Goal: Information Seeking & Learning: Learn about a topic

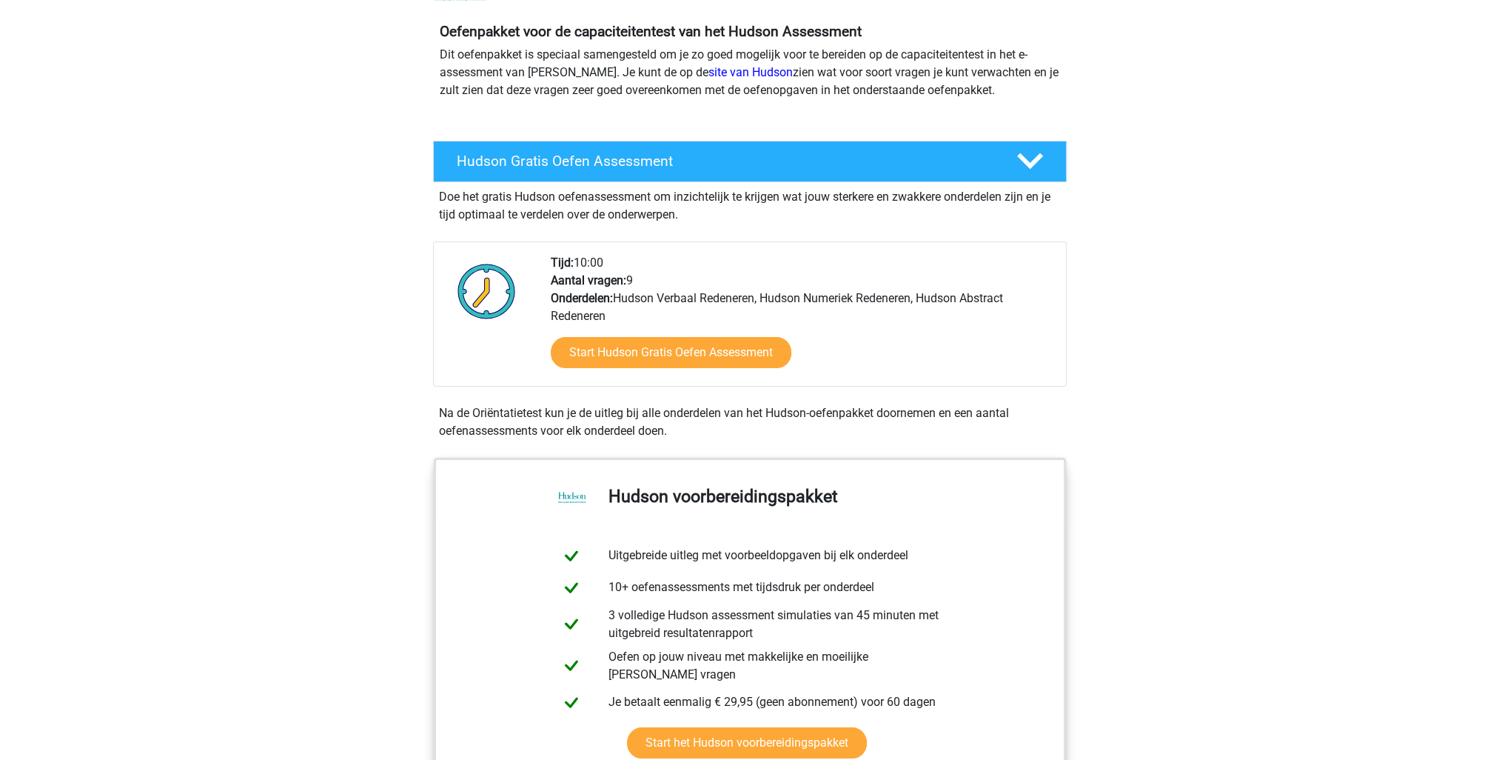
scroll to position [148, 0]
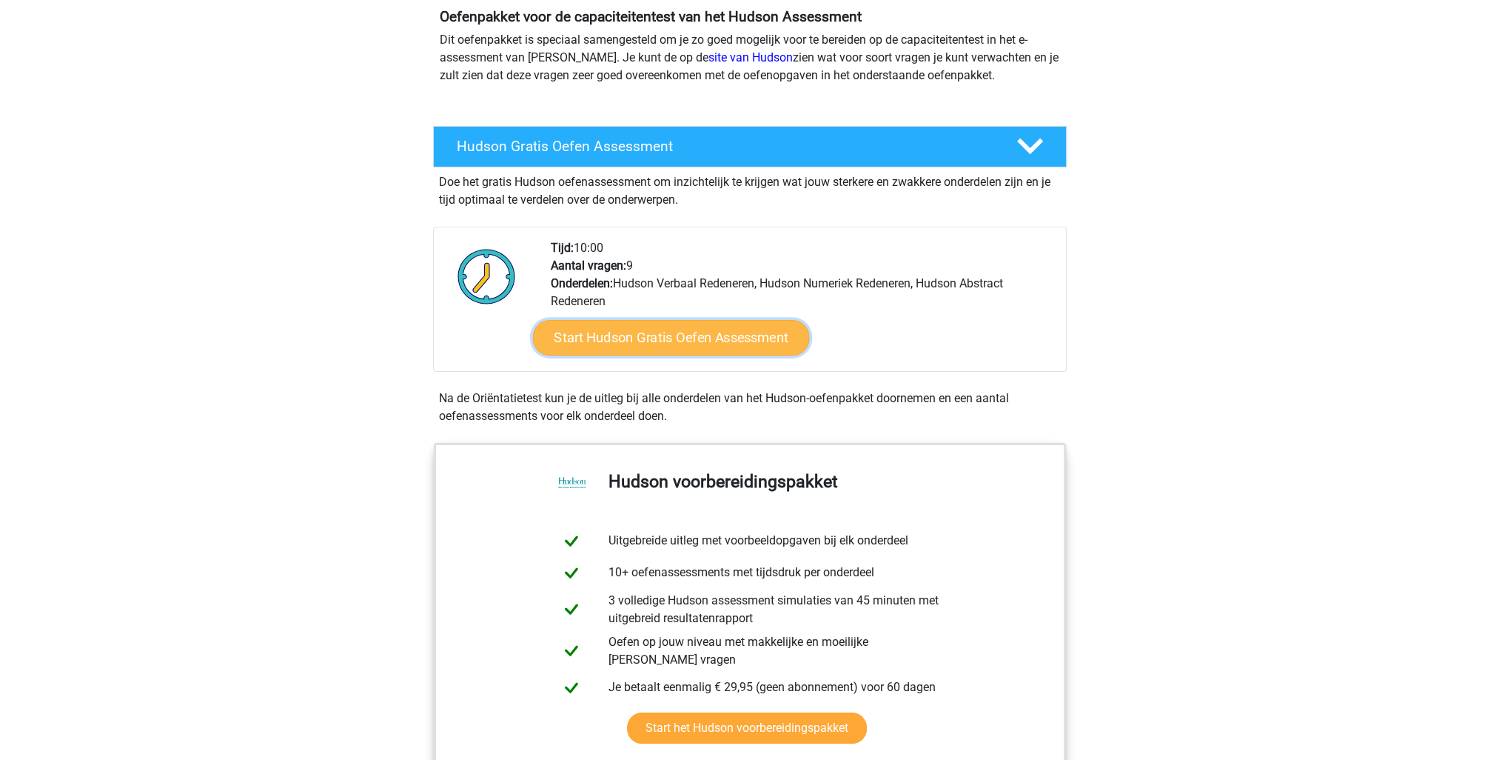
click at [725, 351] on link "Start Hudson Gratis Oefen Assessment" at bounding box center [670, 338] width 277 height 36
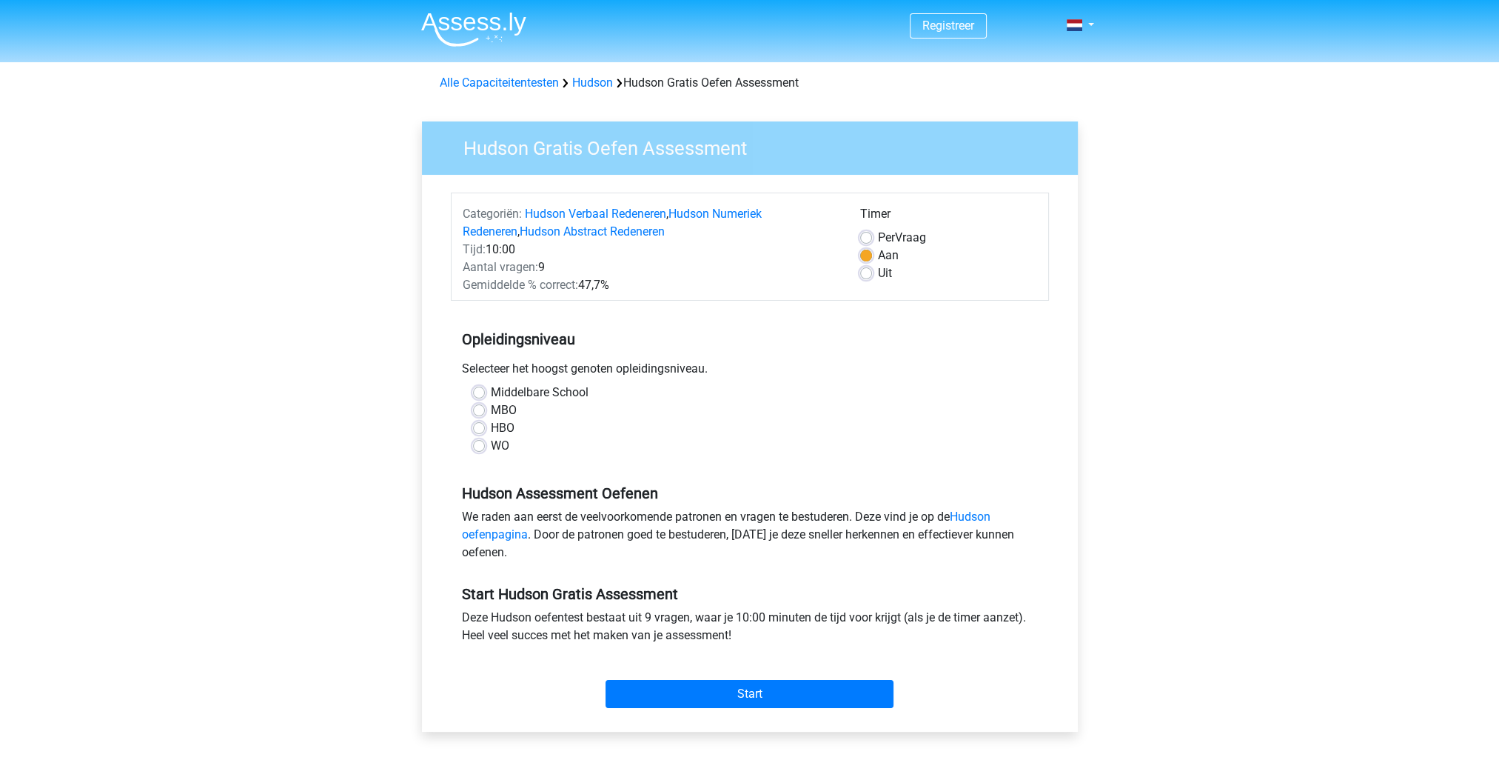
click at [472, 448] on div "Middelbare School MBO HBO WO" at bounding box center [750, 419] width 576 height 71
click at [491, 446] on label "WO" at bounding box center [500, 446] width 19 height 18
click at [476, 446] on input "WO" at bounding box center [479, 444] width 12 height 15
radio input "true"
click at [878, 232] on label "Per Vraag" at bounding box center [902, 238] width 48 height 18
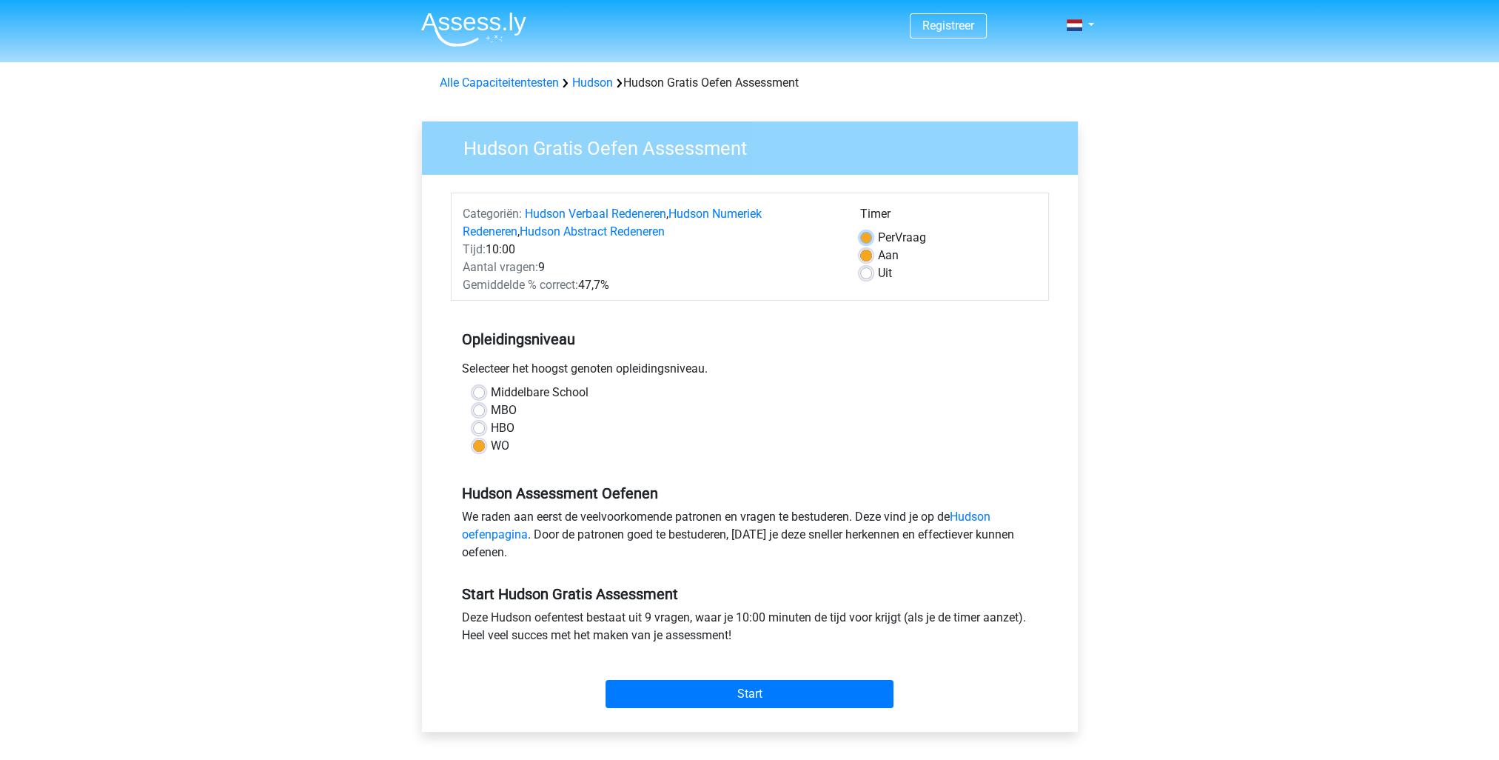
click at [864, 232] on input "Per Vraag" at bounding box center [866, 236] width 12 height 15
radio input "true"
click at [711, 680] on input "Start" at bounding box center [750, 694] width 288 height 28
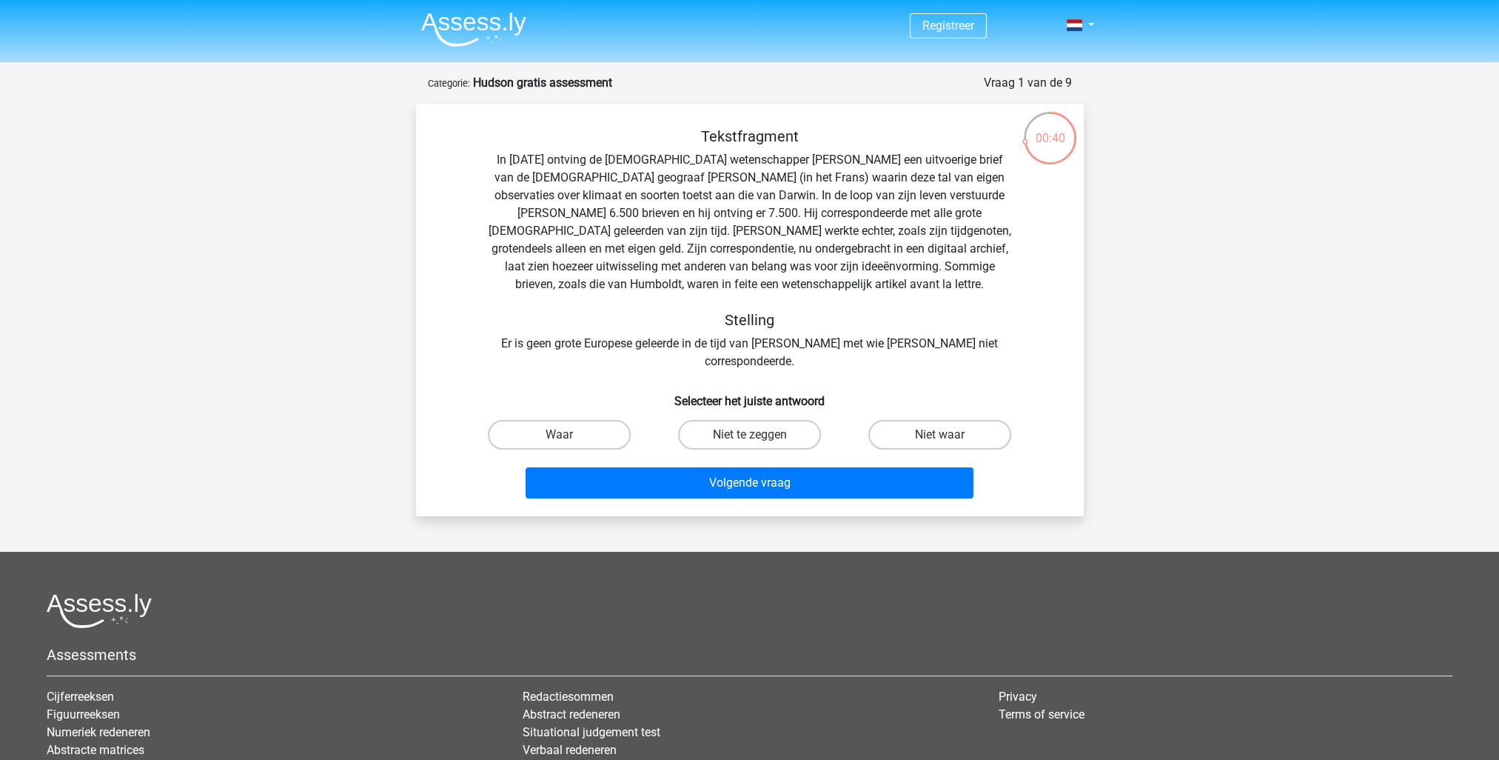
click at [711, 251] on div "Tekstfragment In 1839 ontving de Engelse wetenschapper Charles Darwin een uitvo…" at bounding box center [750, 248] width 620 height 243
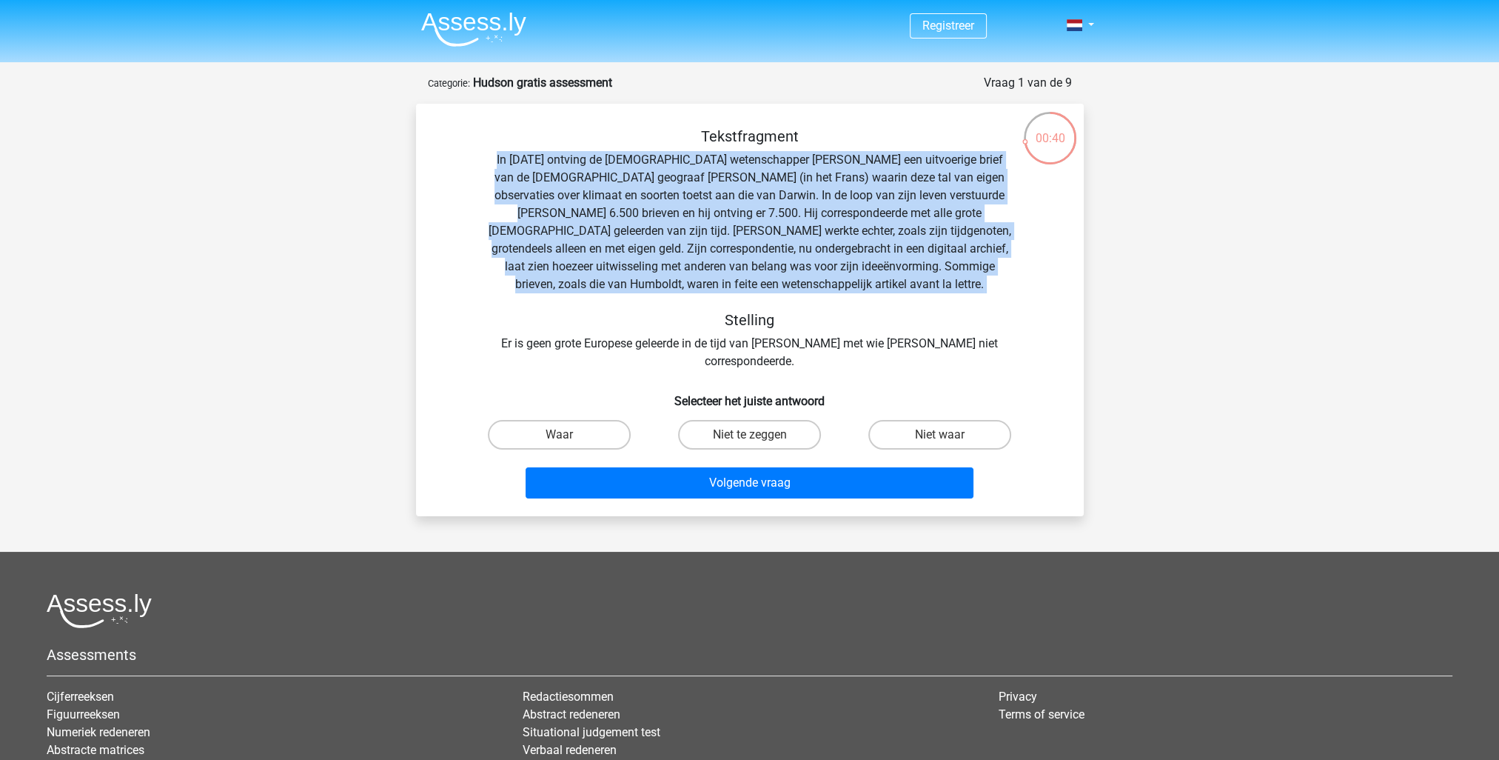
click at [711, 251] on div "Tekstfragment In 1839 ontving de Engelse wetenschapper Charles Darwin een uitvo…" at bounding box center [750, 248] width 620 height 243
drag, startPoint x: 711, startPoint y: 251, endPoint x: 780, endPoint y: 263, distance: 69.9
click at [780, 263] on div "Tekstfragment In 1839 ontving de Engelse wetenschapper Charles Darwin een uitvo…" at bounding box center [750, 248] width 620 height 243
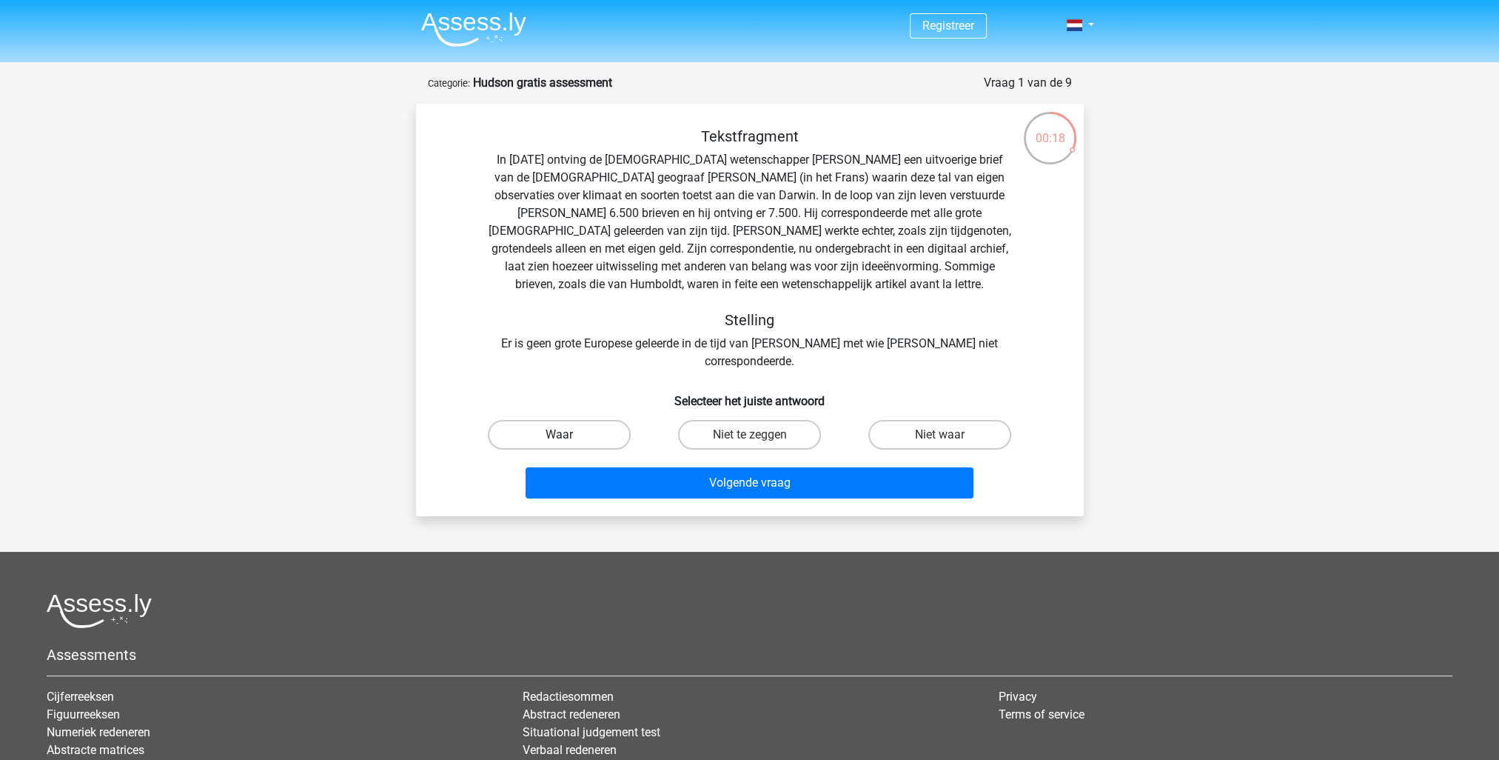
click at [595, 420] on label "Waar" at bounding box center [559, 435] width 143 height 30
click at [569, 435] on input "Waar" at bounding box center [564, 440] width 10 height 10
radio input "true"
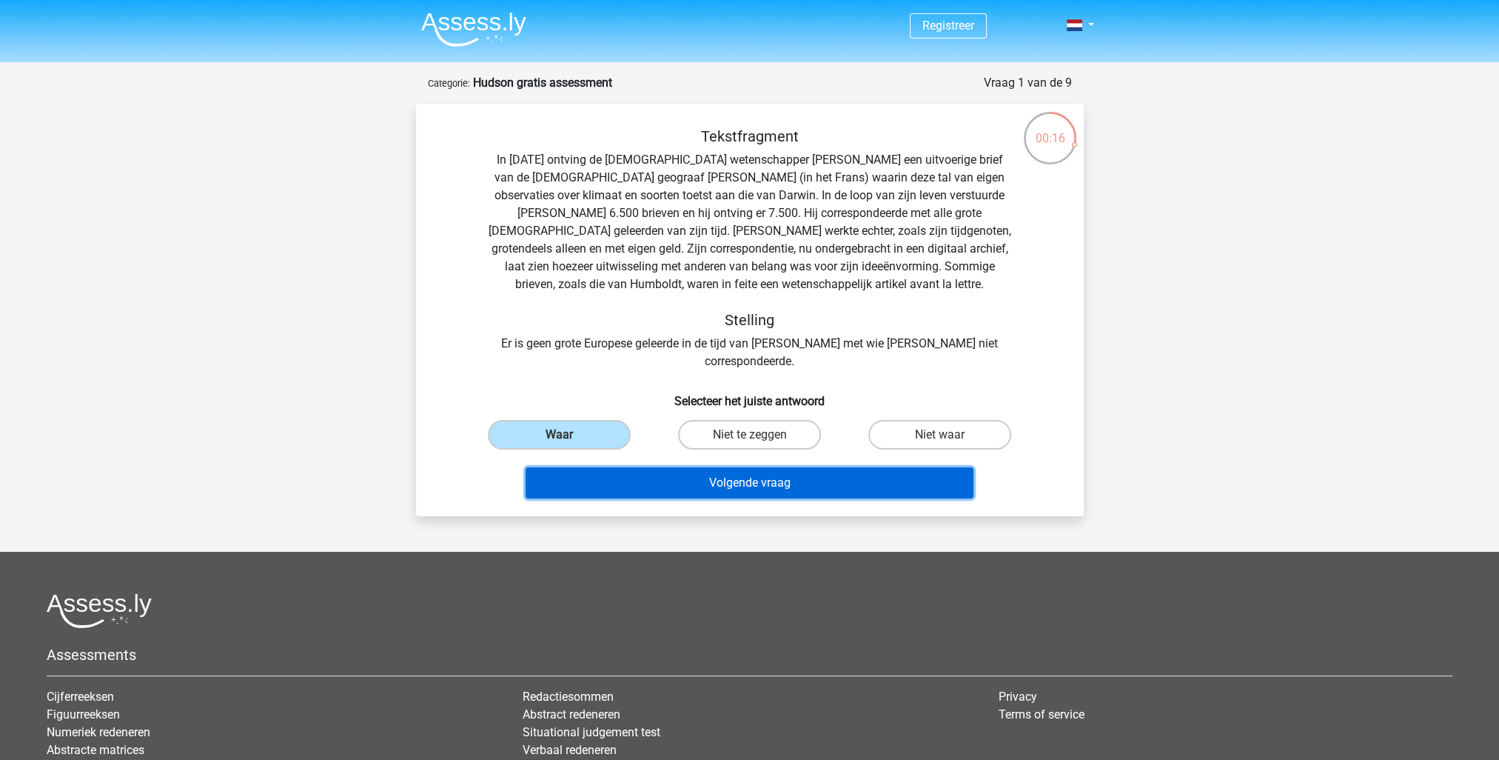
click at [747, 467] on button "Volgende vraag" at bounding box center [750, 482] width 448 height 31
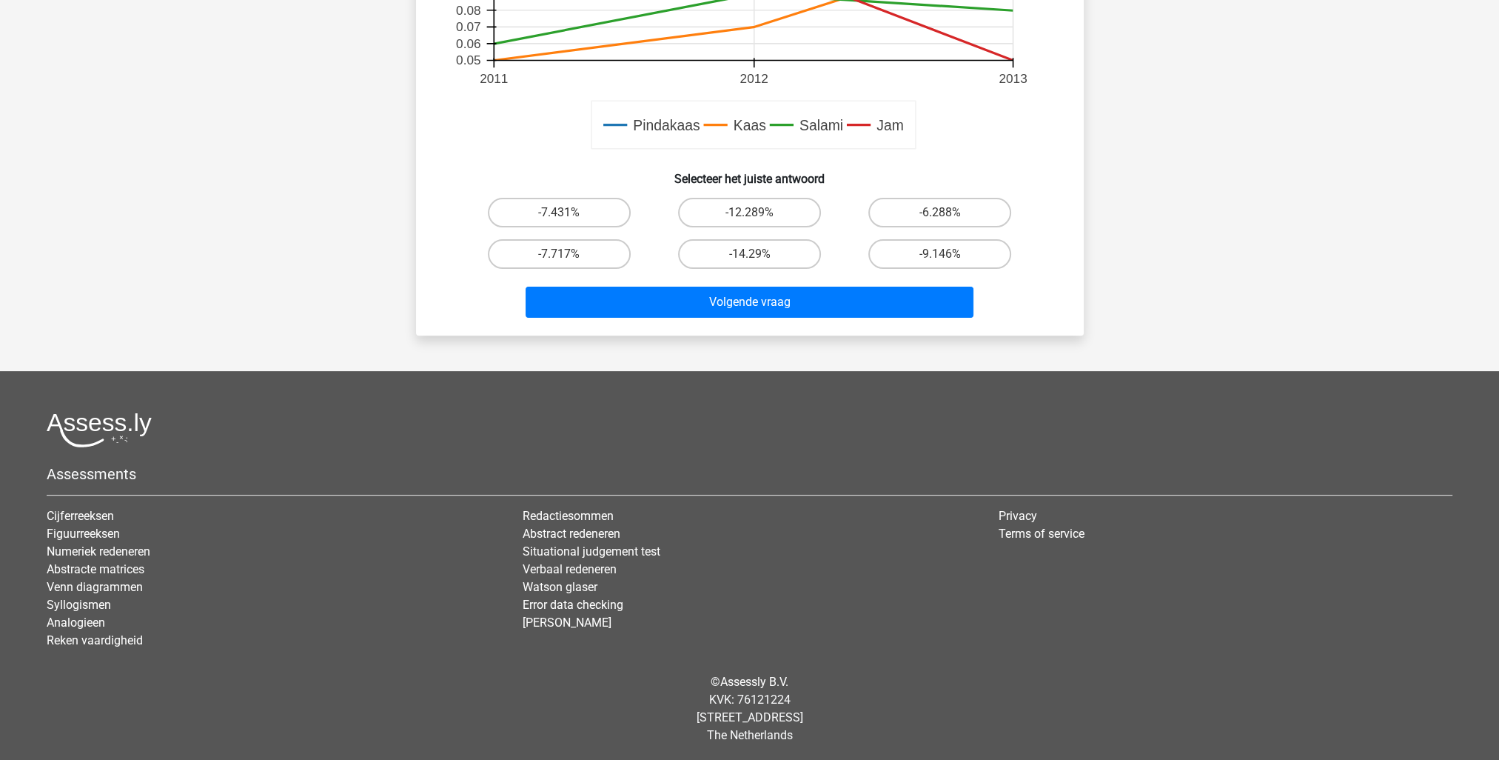
scroll to position [609, 0]
click at [807, 254] on label "-14.29%" at bounding box center [749, 253] width 143 height 30
click at [759, 254] on input "-14.29%" at bounding box center [754, 258] width 10 height 10
radio input "true"
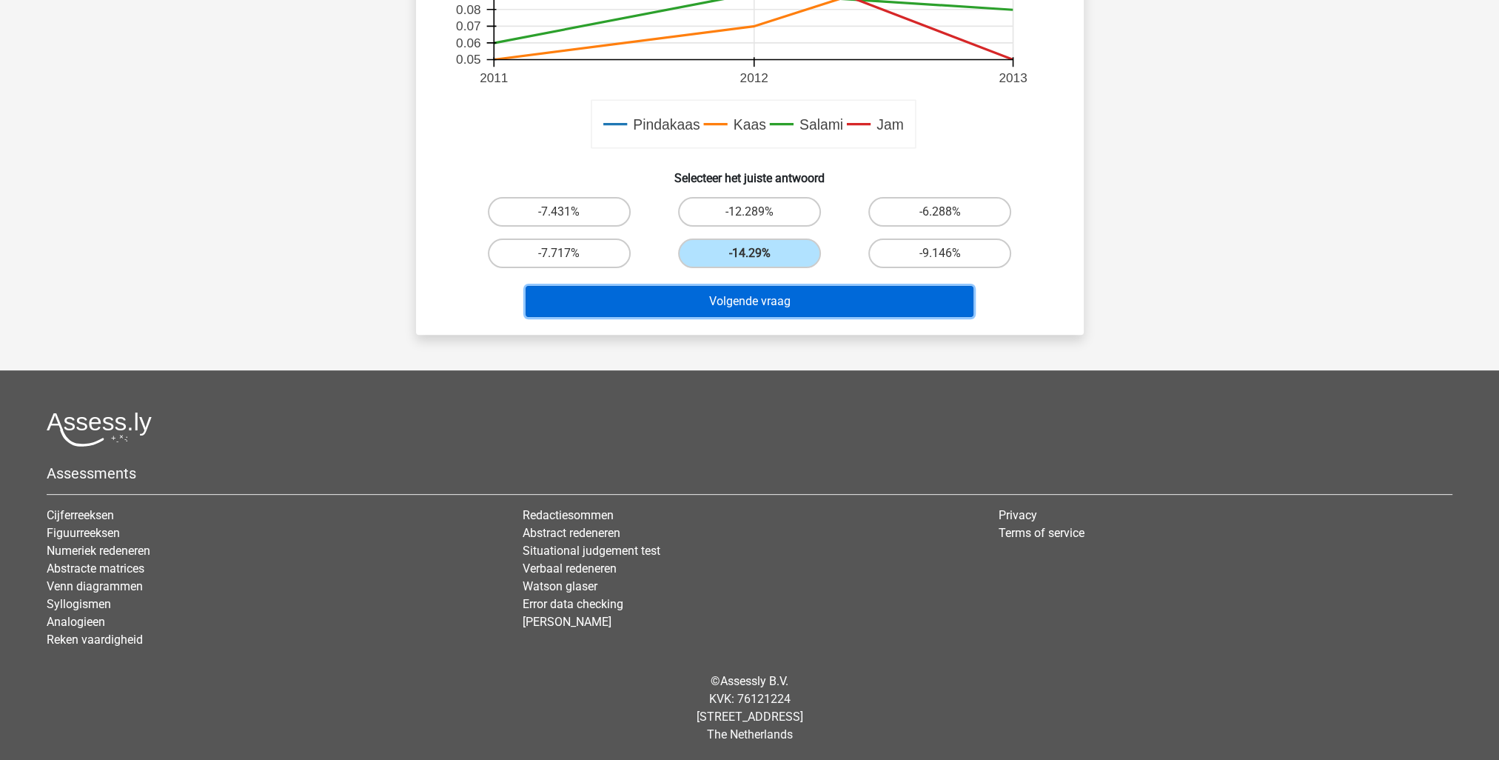
click at [817, 295] on button "Volgende vraag" at bounding box center [750, 301] width 448 height 31
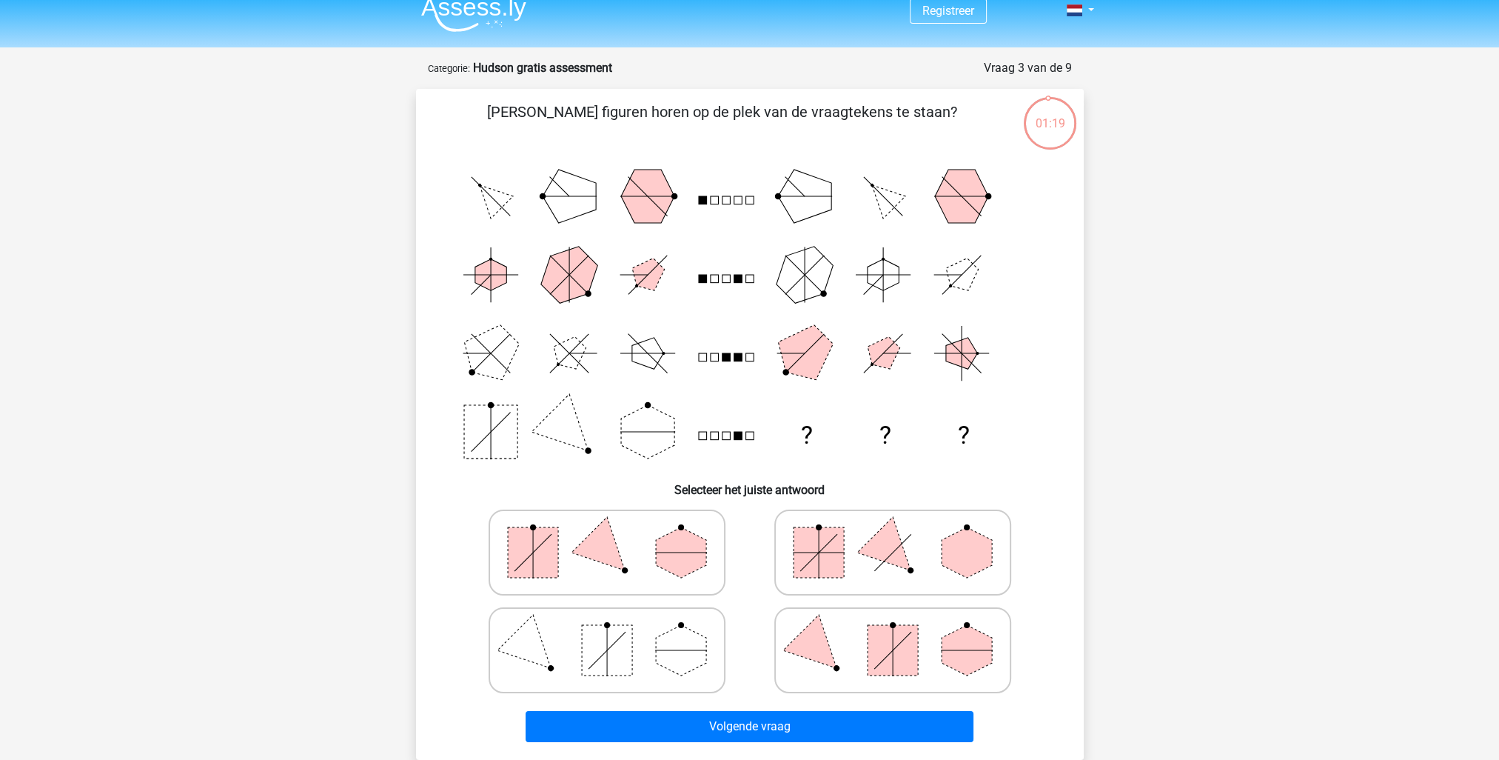
scroll to position [0, 0]
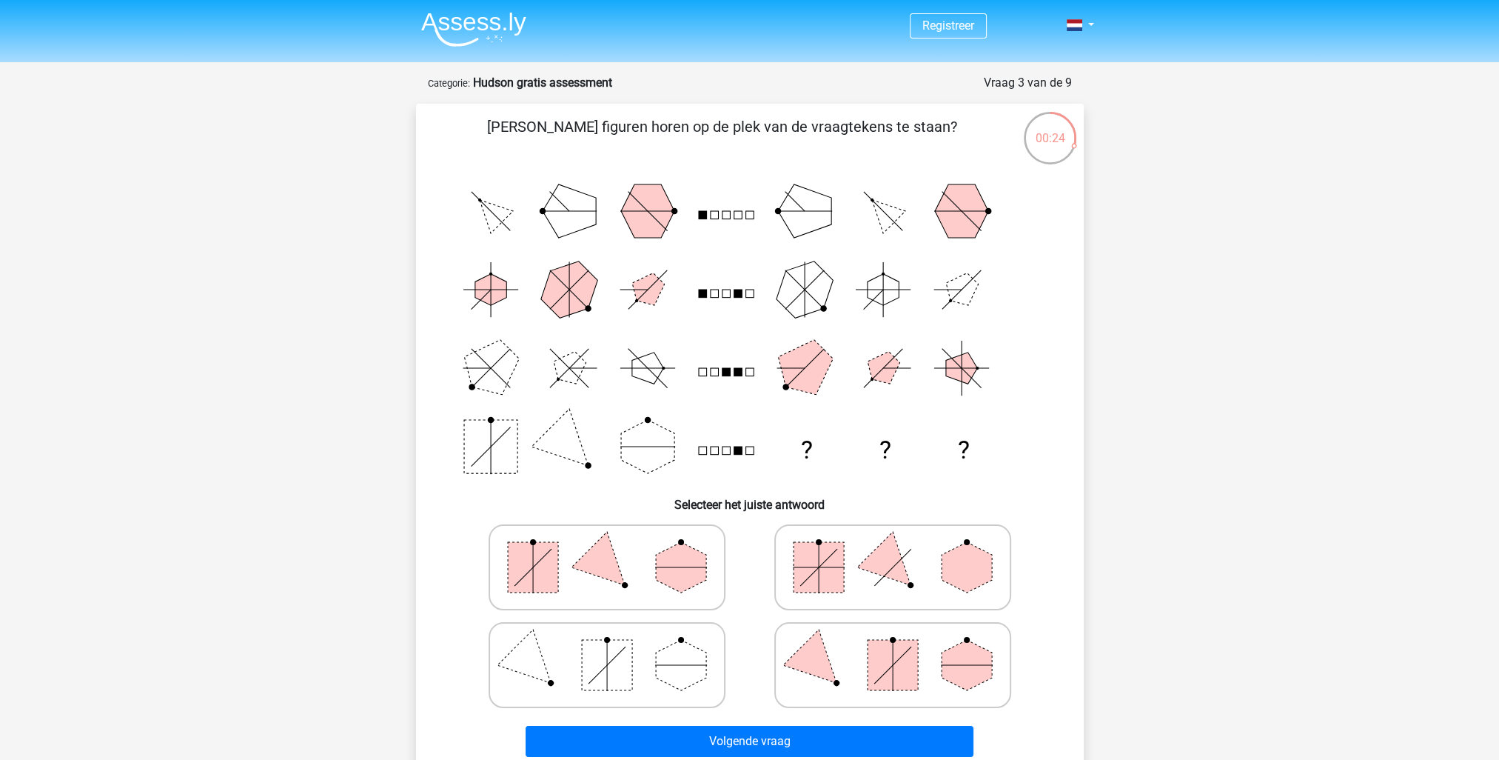
click at [675, 569] on polygon at bounding box center [681, 567] width 50 height 50
click at [617, 549] on input "radio" at bounding box center [612, 544] width 10 height 10
radio input "true"
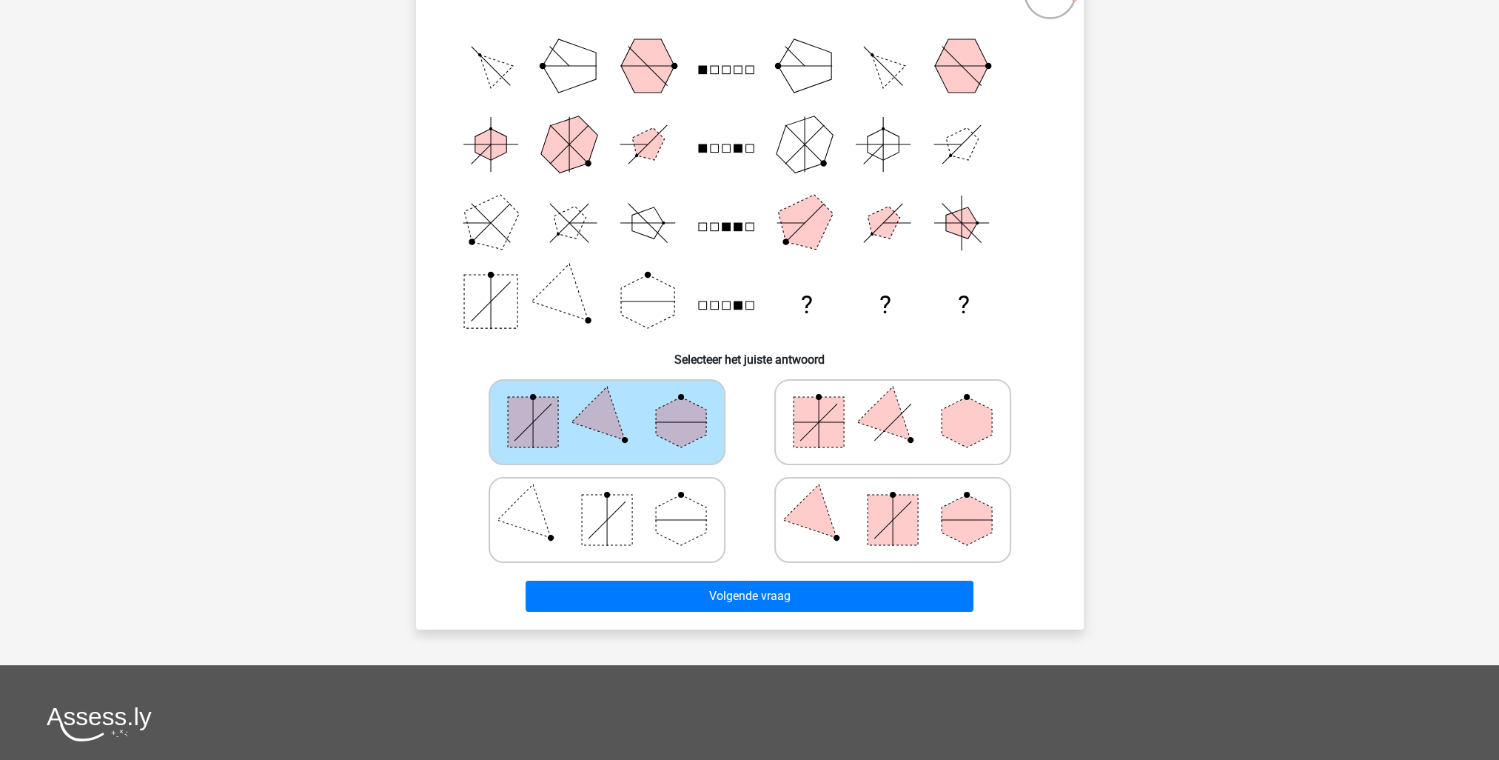
scroll to position [148, 0]
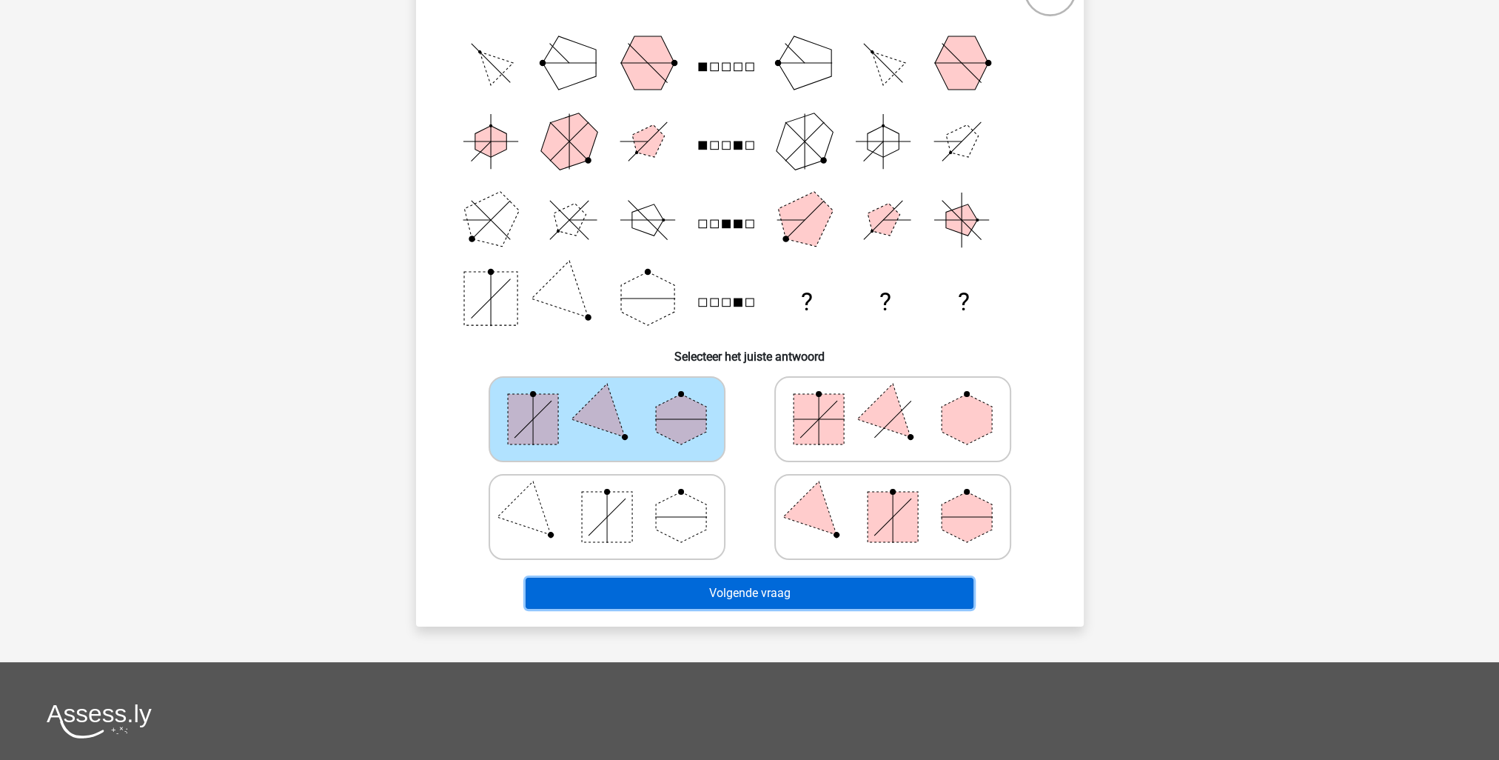
click at [803, 597] on button "Volgende vraag" at bounding box center [750, 592] width 448 height 31
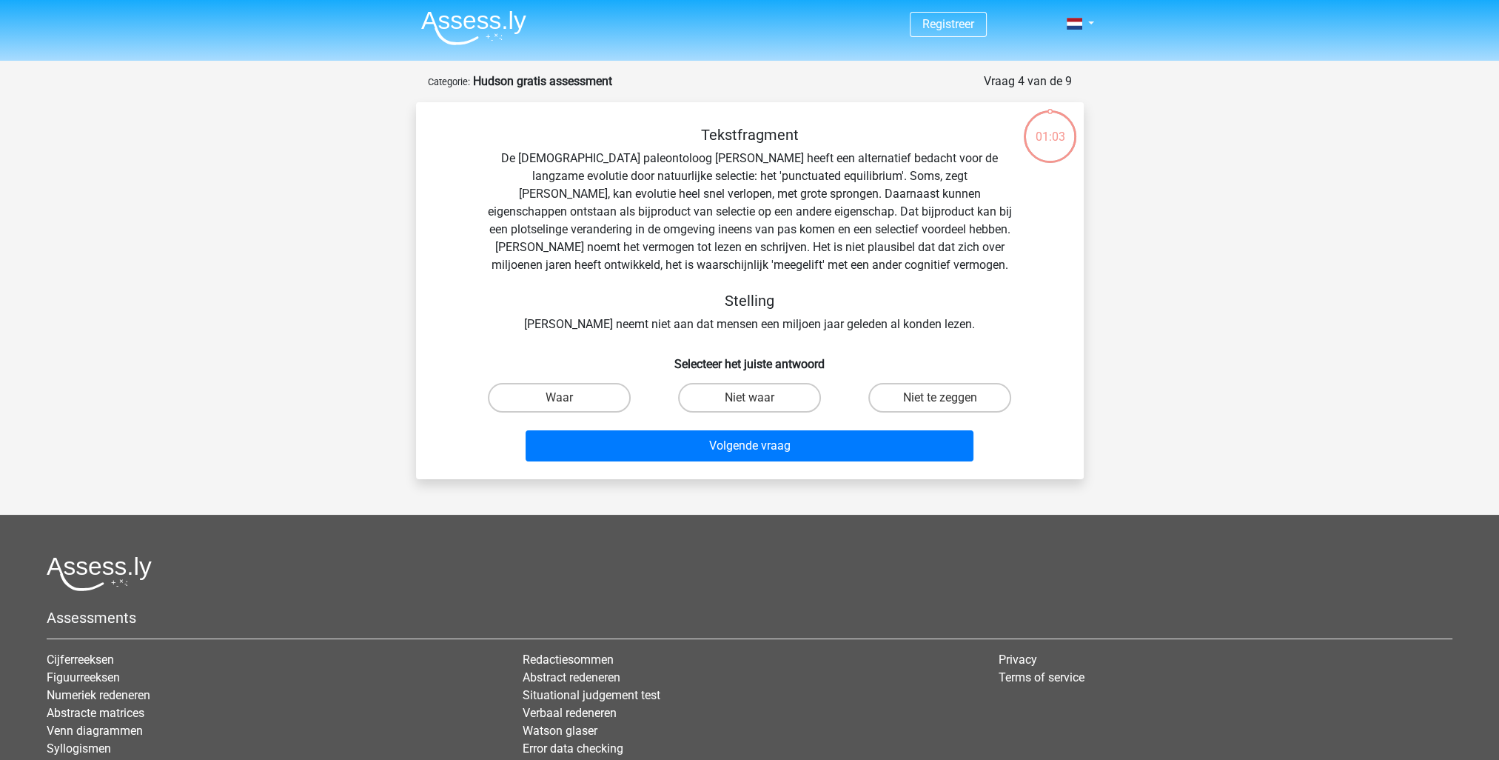
scroll to position [0, 0]
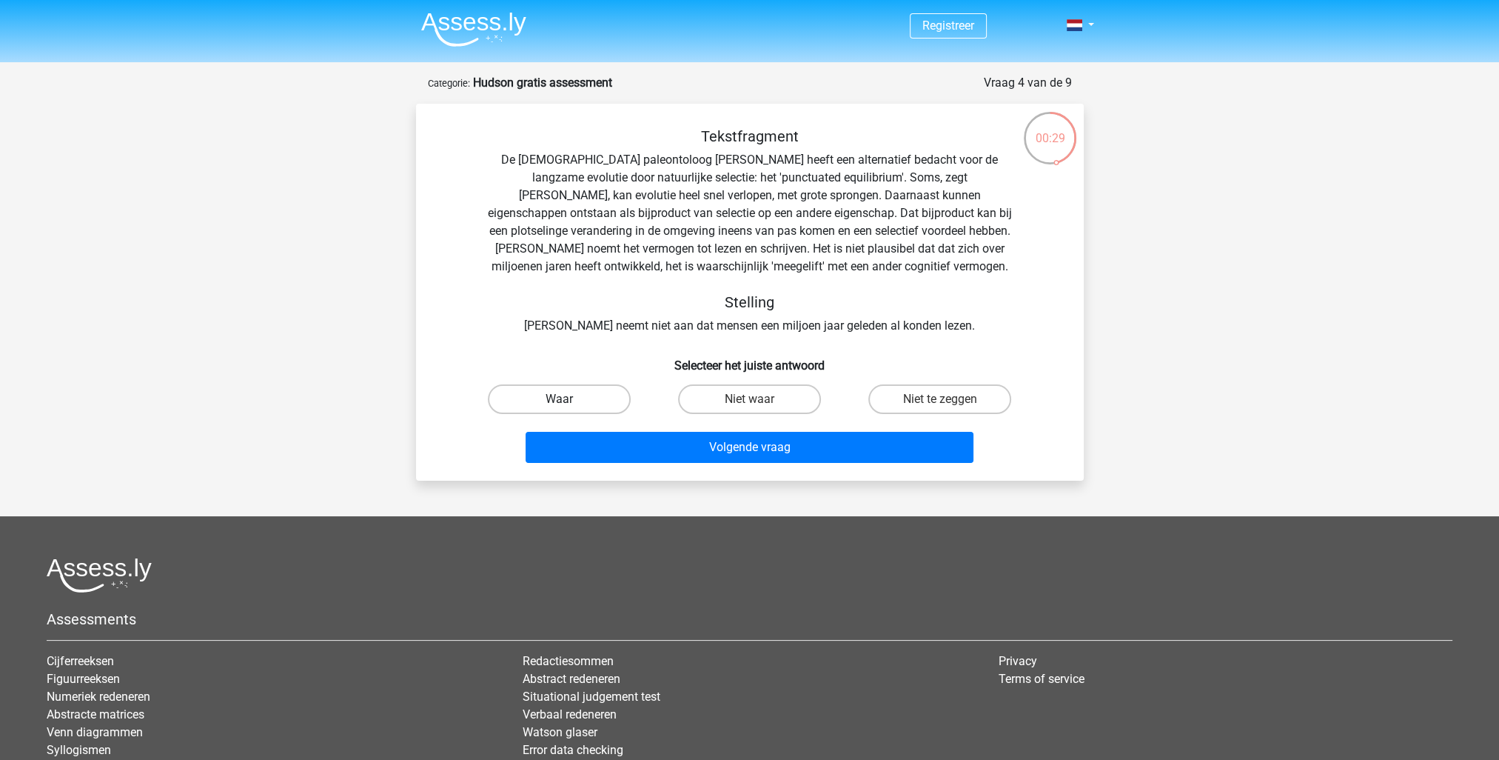
click at [604, 398] on label "Waar" at bounding box center [559, 399] width 143 height 30
click at [569, 399] on input "Waar" at bounding box center [564, 404] width 10 height 10
radio input "true"
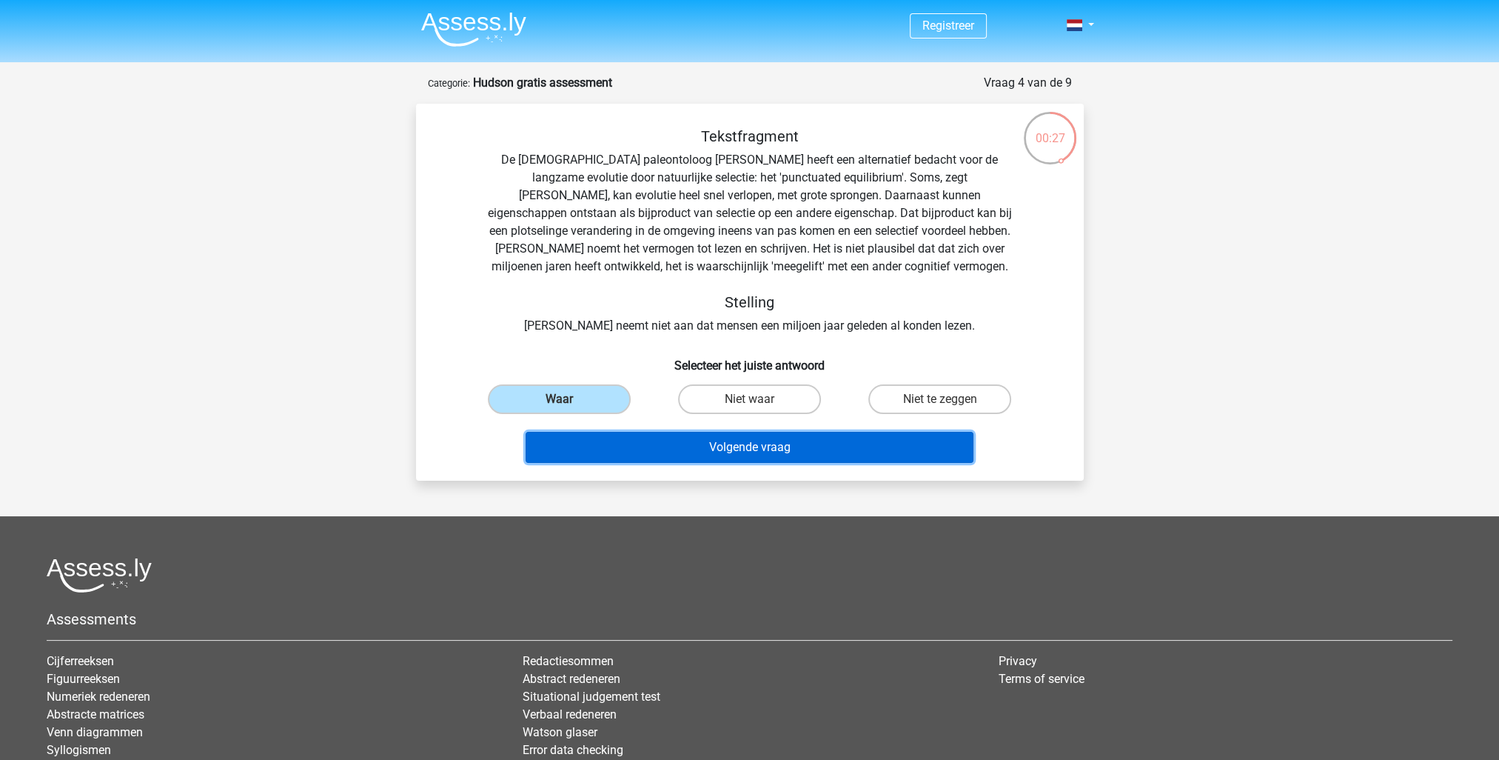
click at [681, 445] on button "Volgende vraag" at bounding box center [750, 447] width 448 height 31
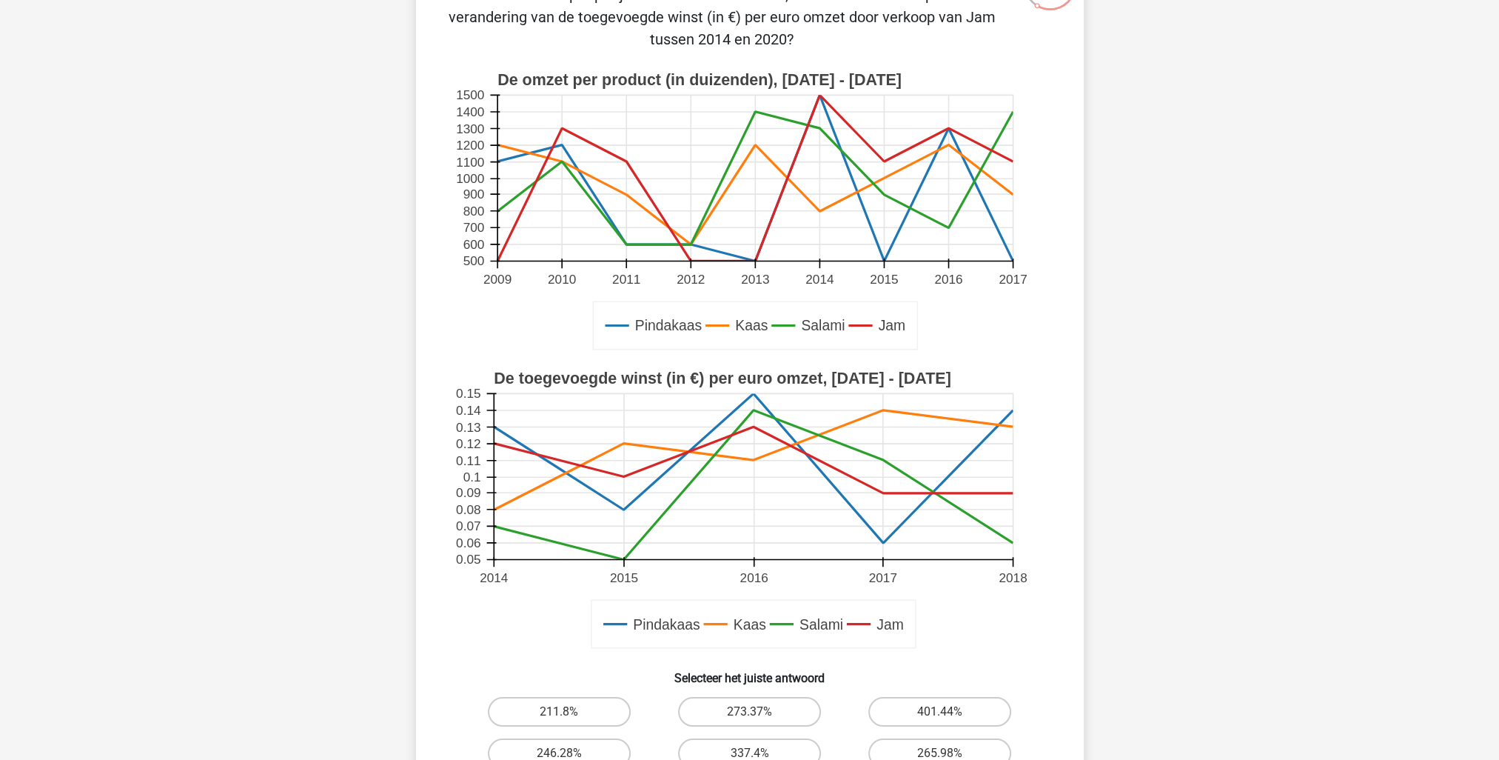
scroll to position [296, 0]
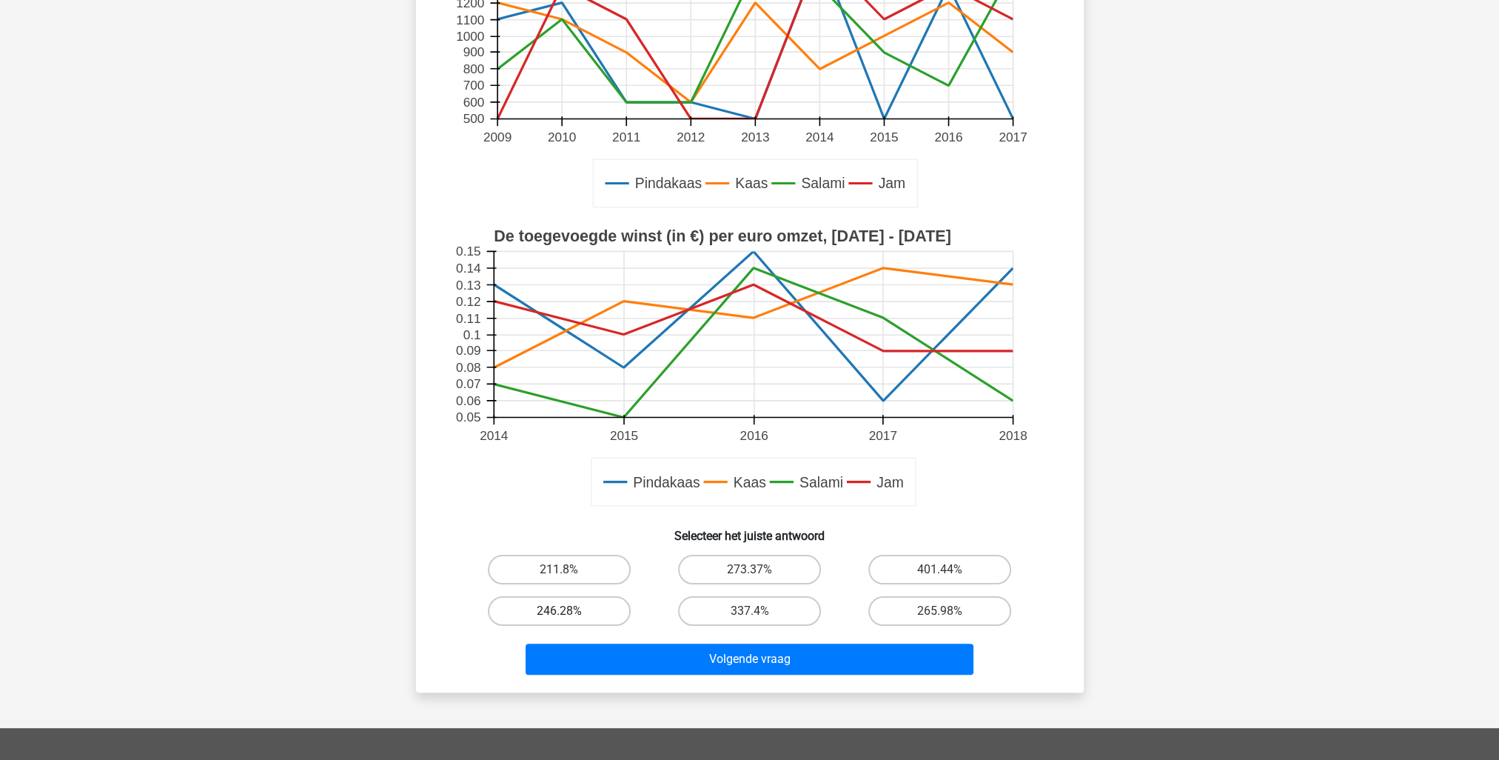
click at [549, 612] on label "246.28%" at bounding box center [559, 611] width 143 height 30
click at [559, 612] on input "246.28%" at bounding box center [564, 616] width 10 height 10
radio input "true"
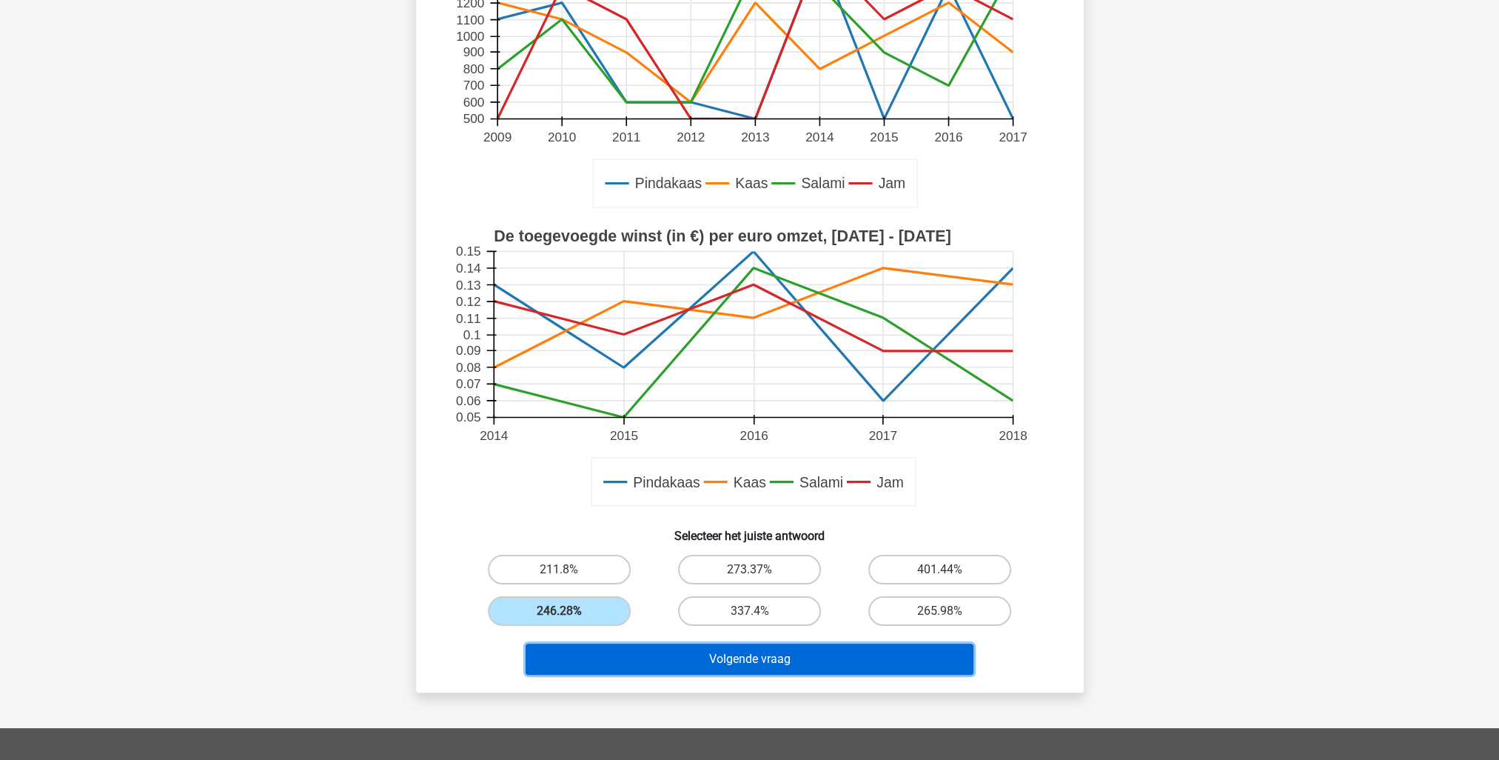
click at [642, 649] on button "Volgende vraag" at bounding box center [750, 658] width 448 height 31
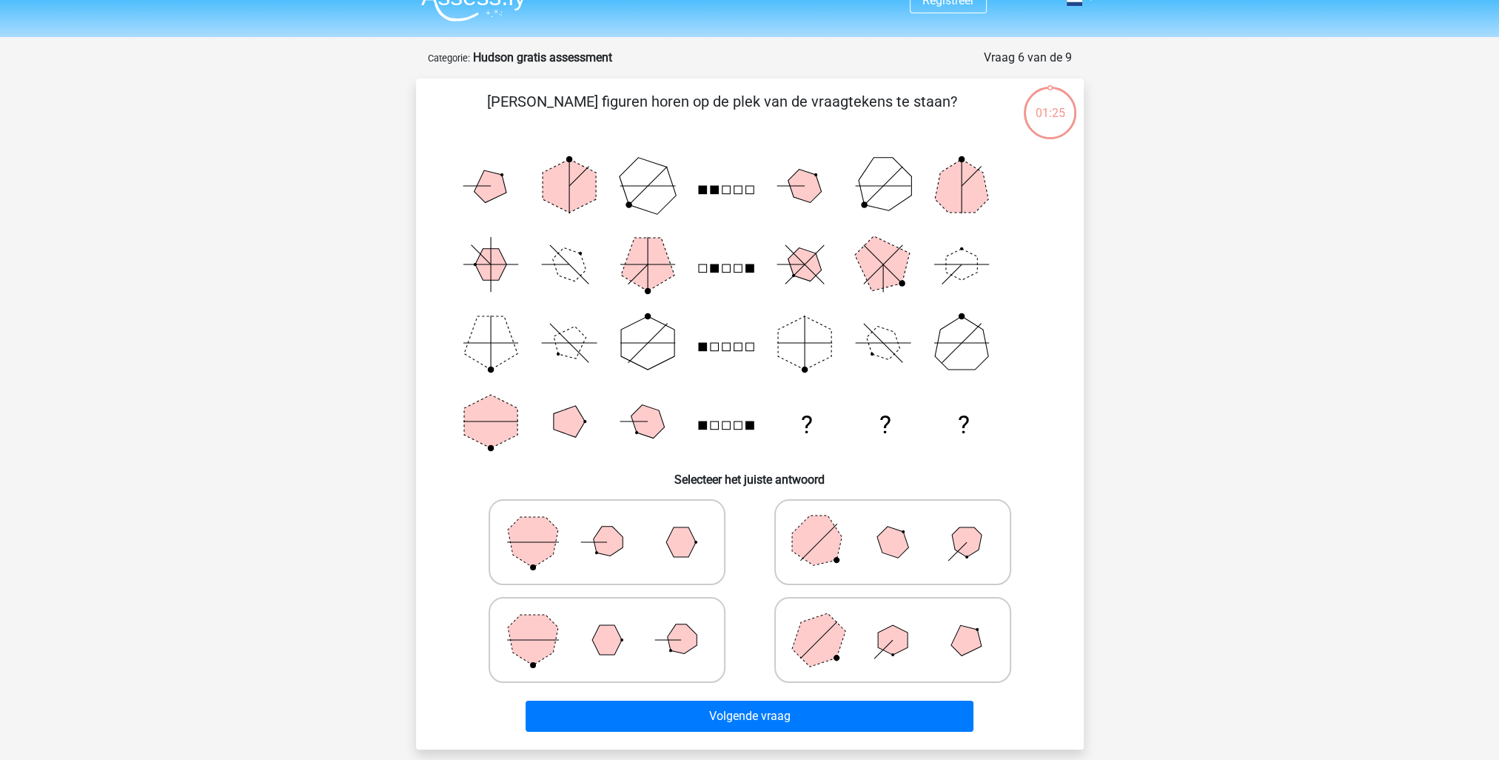
scroll to position [0, 0]
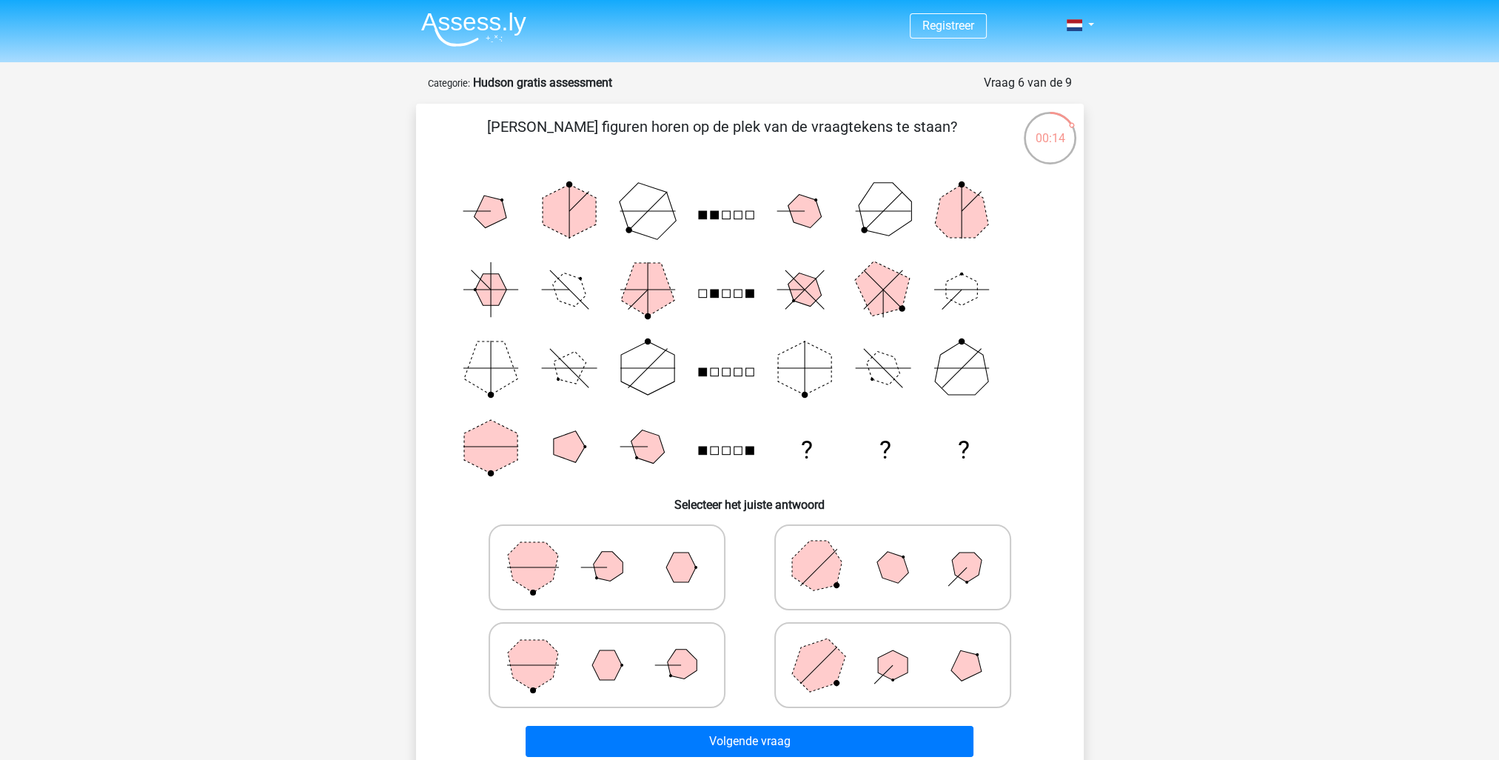
click at [853, 576] on icon at bounding box center [893, 567] width 222 height 74
click at [893, 549] on input "radio" at bounding box center [898, 544] width 10 height 10
radio input "true"
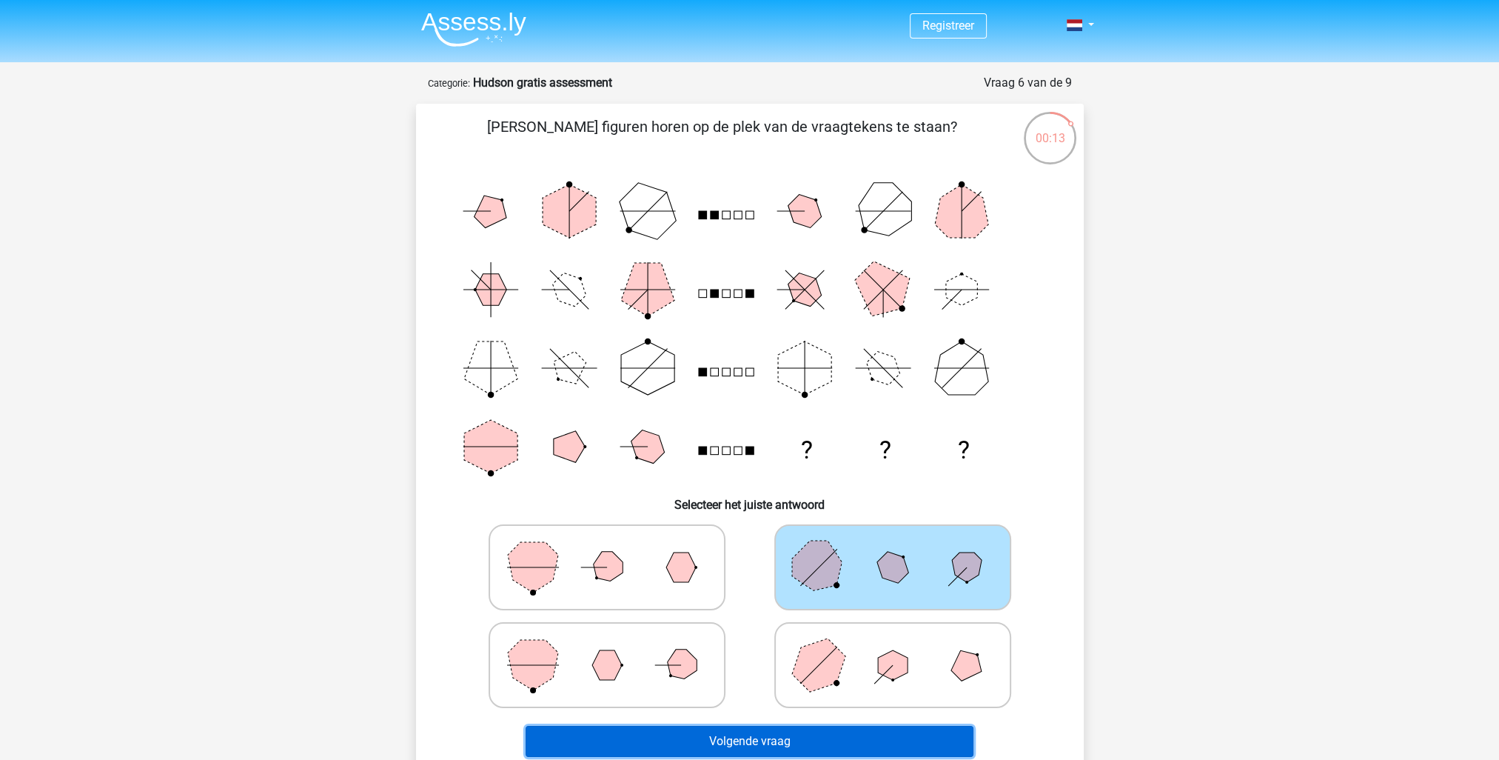
click at [808, 735] on button "Volgende vraag" at bounding box center [750, 741] width 448 height 31
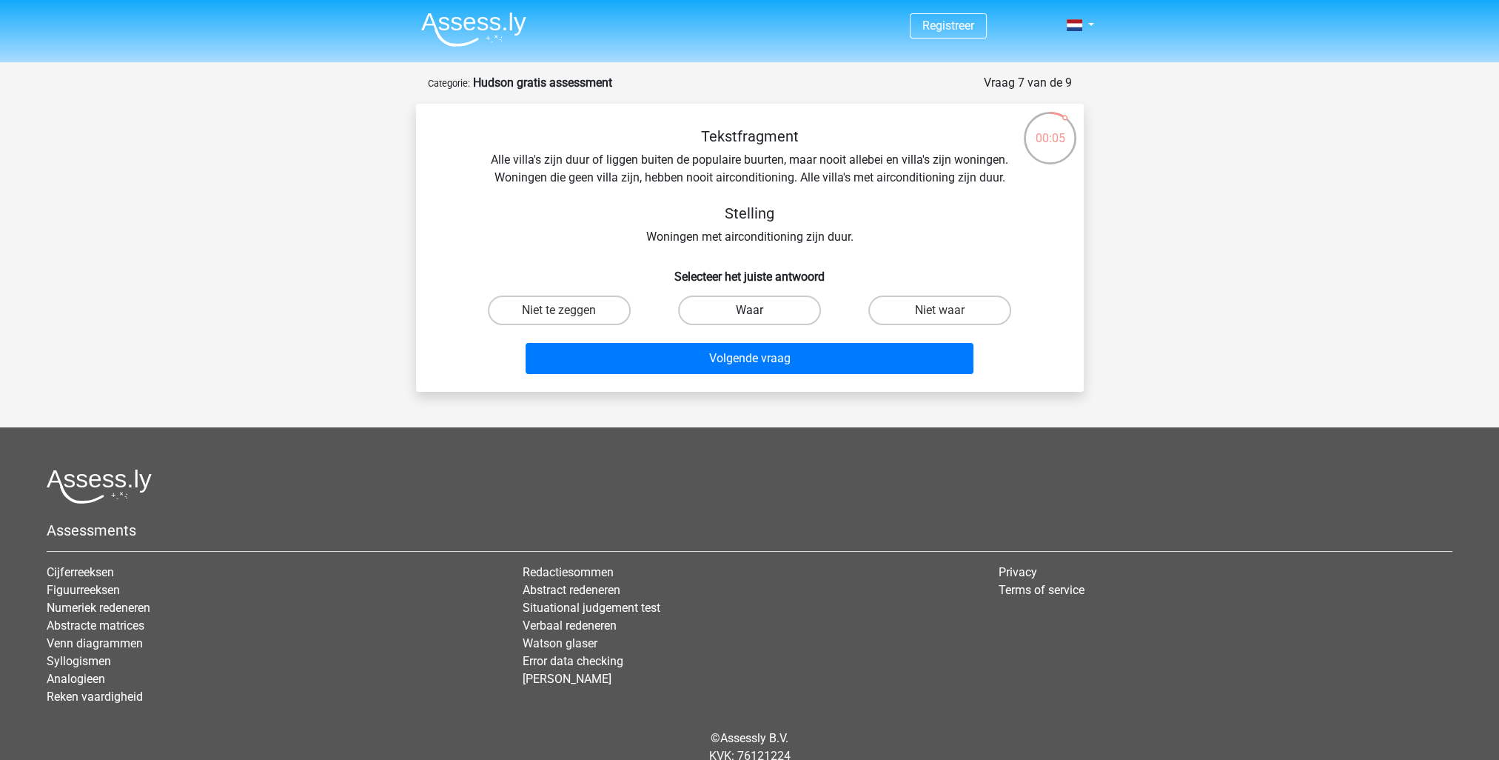
click at [789, 312] on label "Waar" at bounding box center [749, 310] width 143 height 30
click at [759, 312] on input "Waar" at bounding box center [754, 315] width 10 height 10
radio input "true"
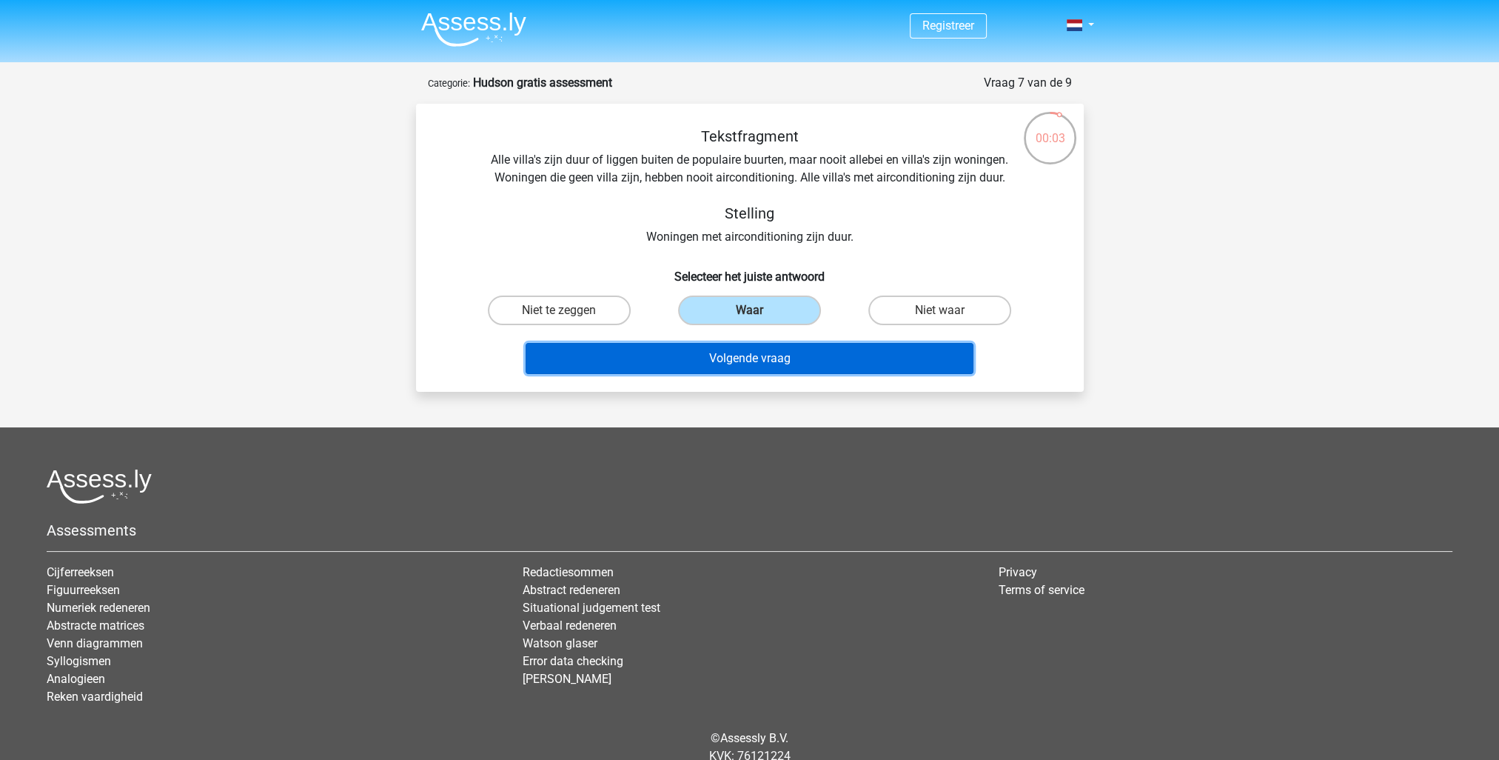
click at [792, 351] on button "Volgende vraag" at bounding box center [750, 358] width 448 height 31
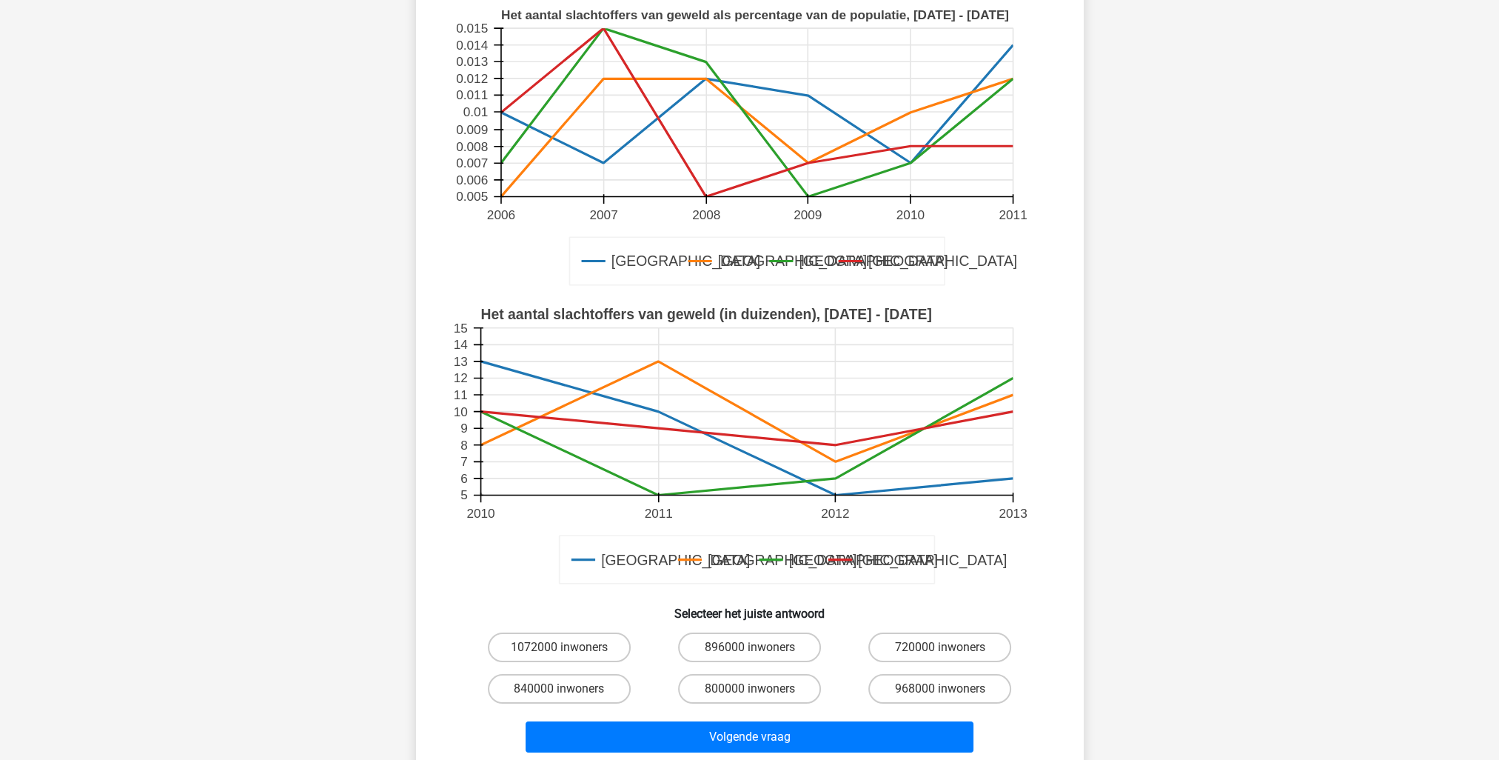
scroll to position [148, 0]
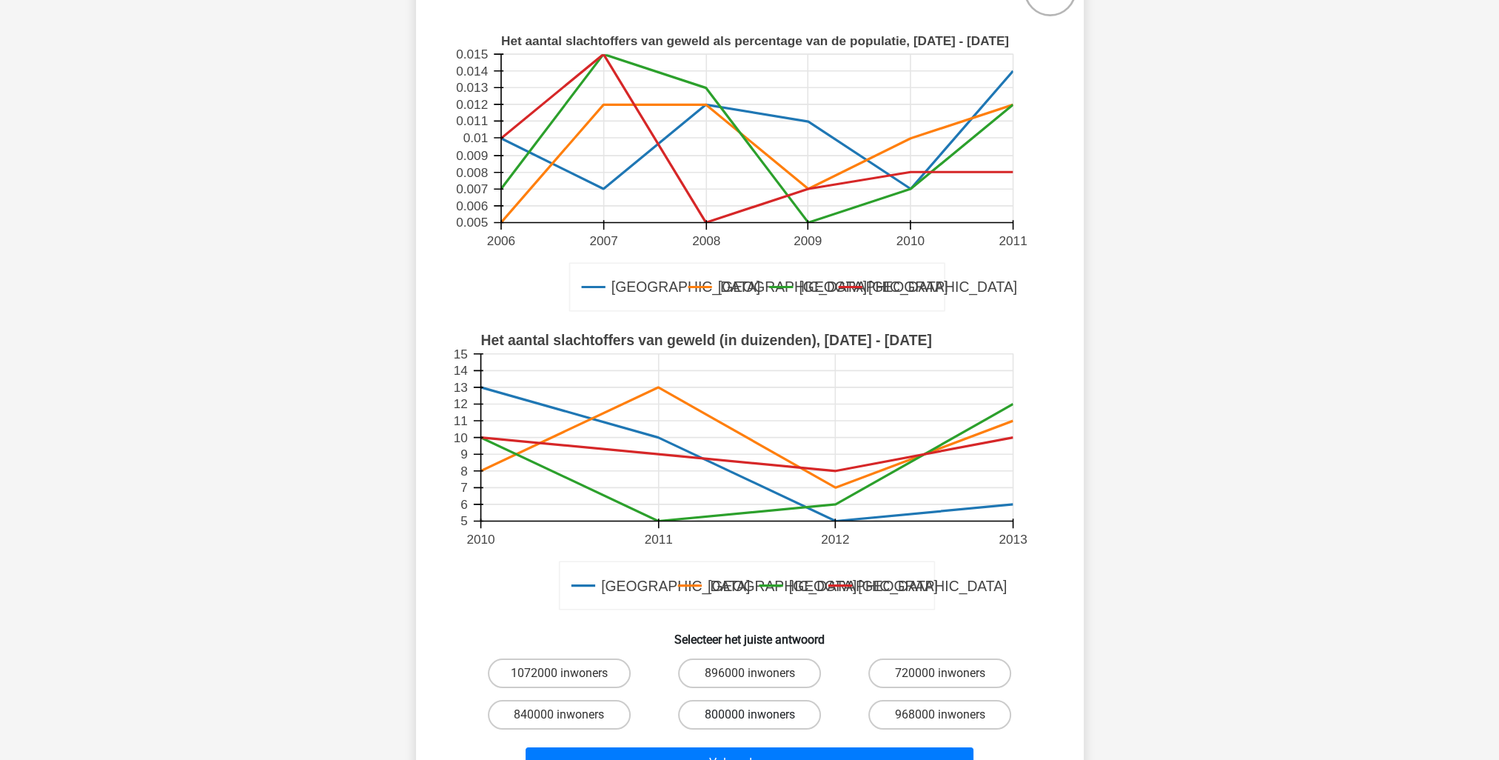
click at [708, 708] on label "800000 inwoners" at bounding box center [749, 715] width 143 height 30
click at [749, 714] on input "800000 inwoners" at bounding box center [754, 719] width 10 height 10
radio input "true"
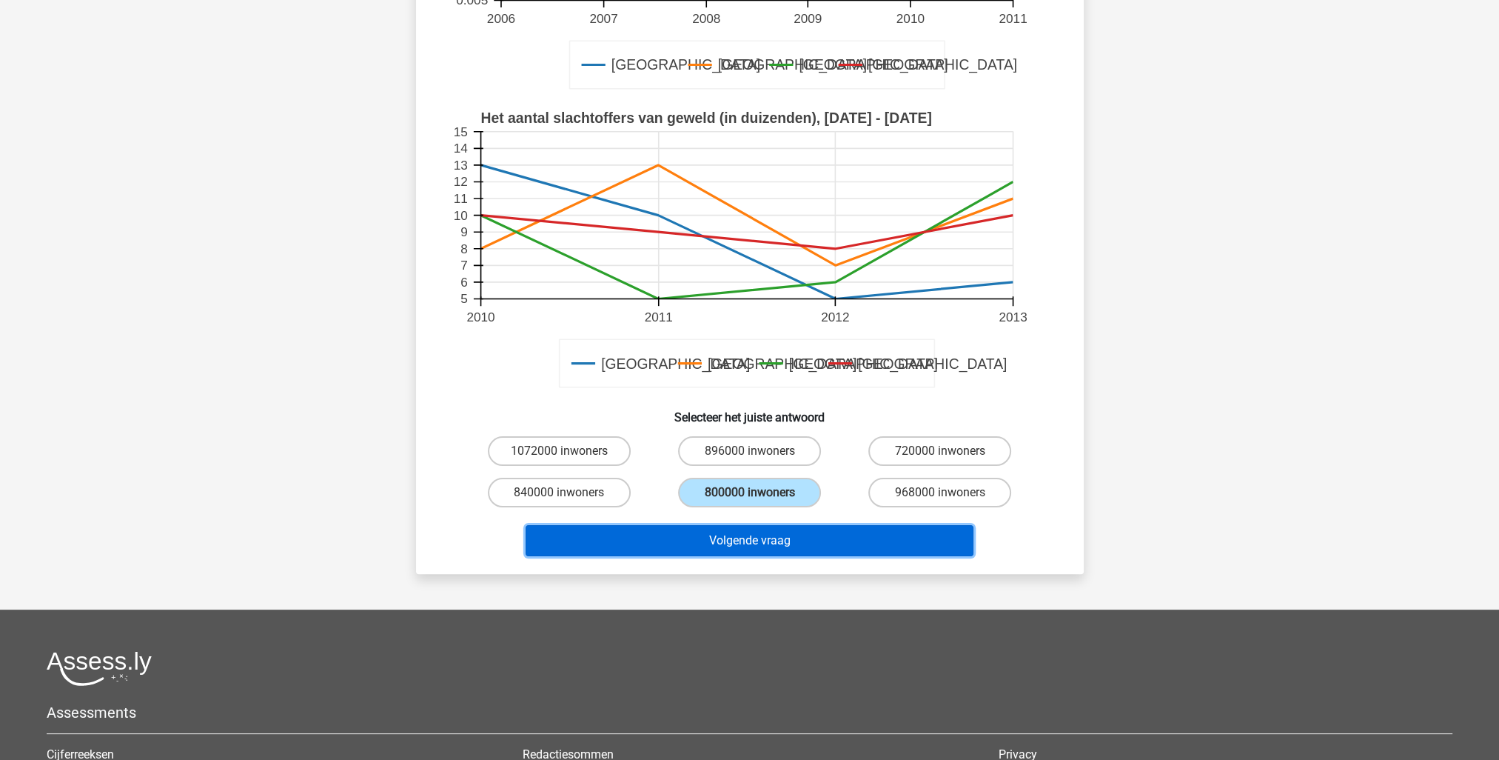
click at [759, 539] on button "Volgende vraag" at bounding box center [750, 540] width 448 height 31
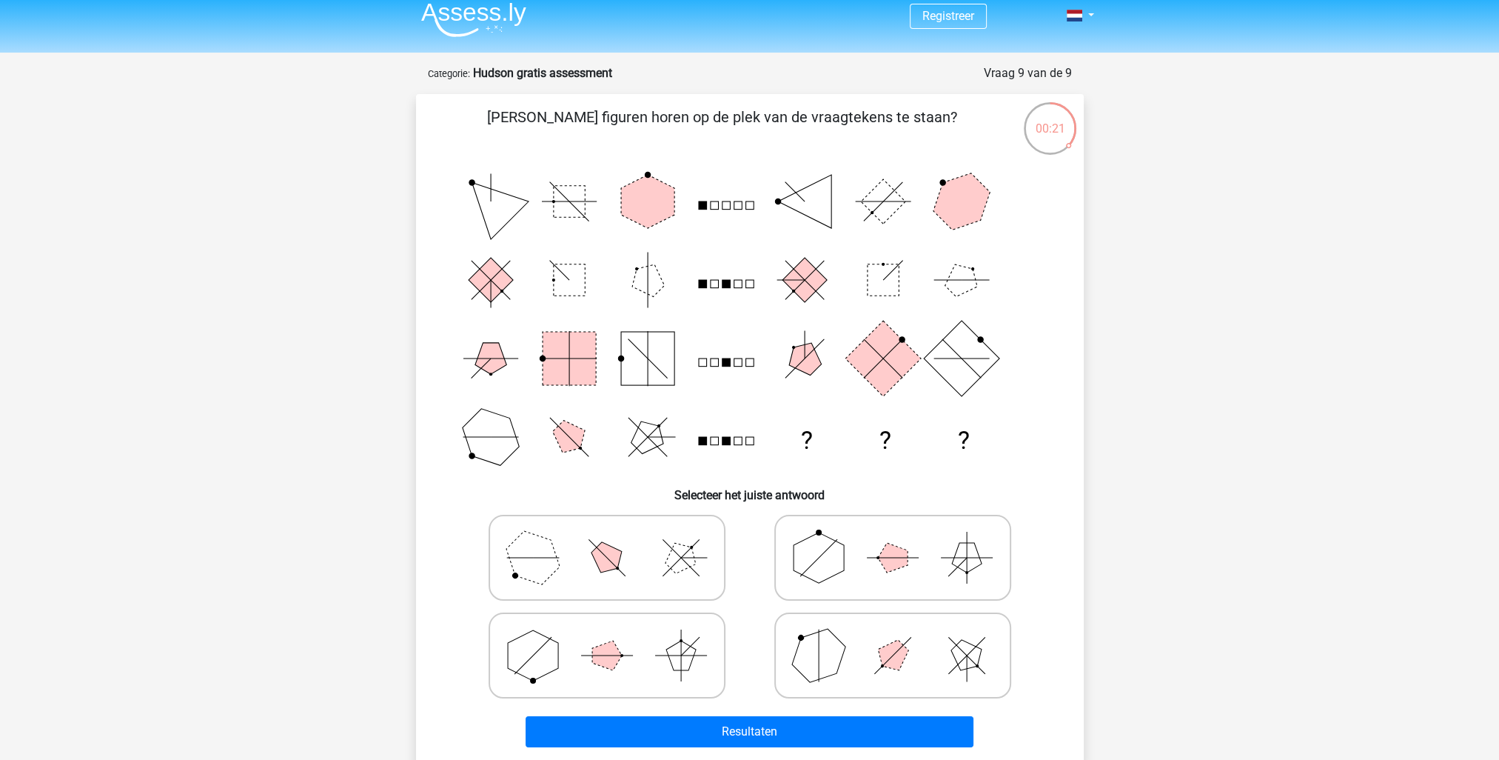
scroll to position [74, 0]
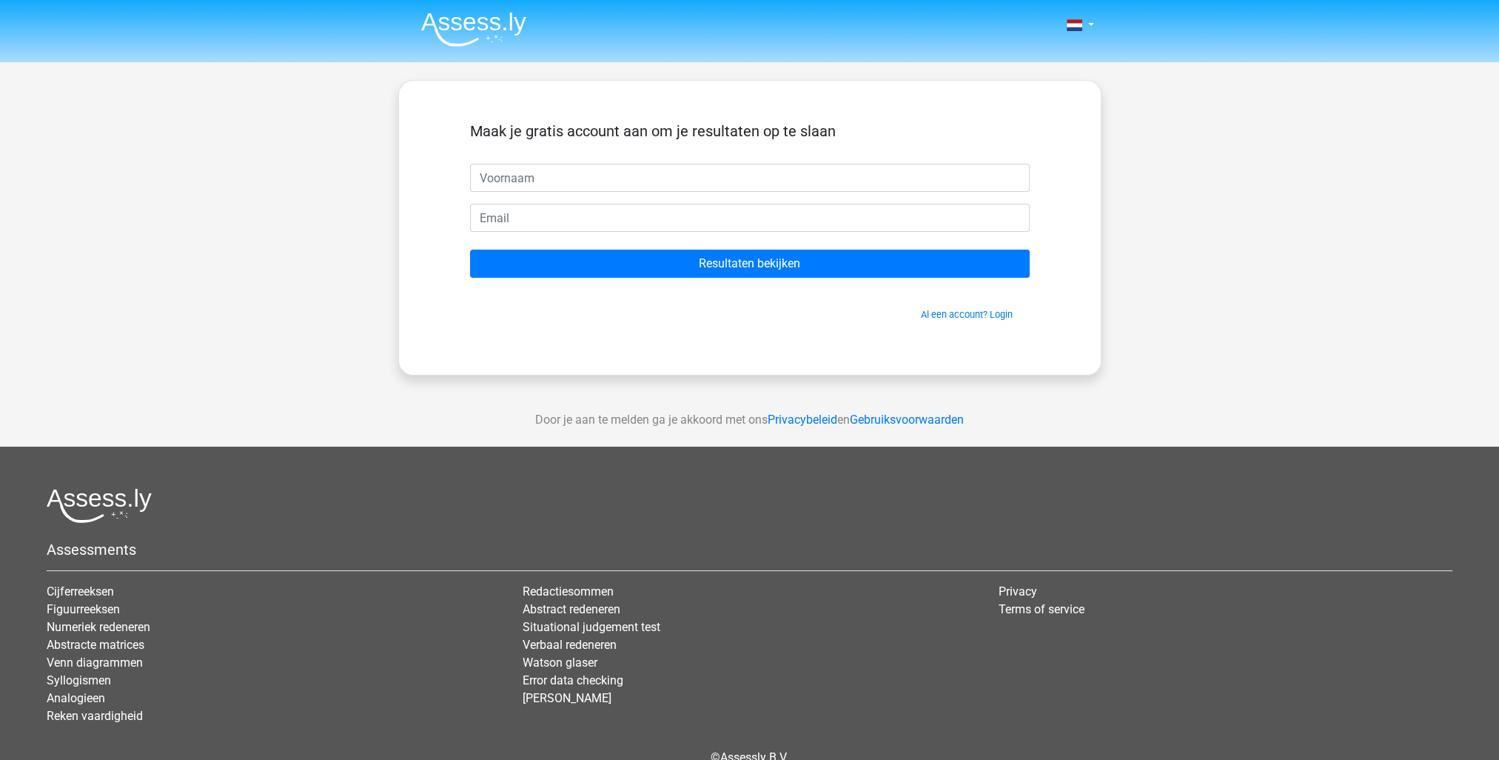
click at [663, 175] on input "text" at bounding box center [750, 178] width 560 height 28
type input "gffgfg"
drag, startPoint x: 572, startPoint y: 219, endPoint x: 305, endPoint y: 164, distance: 272.8
click at [305, 164] on div "Nederlands English" at bounding box center [749, 418] width 1499 height 837
paste input "vjmimovlfszomzvtar@nespf"
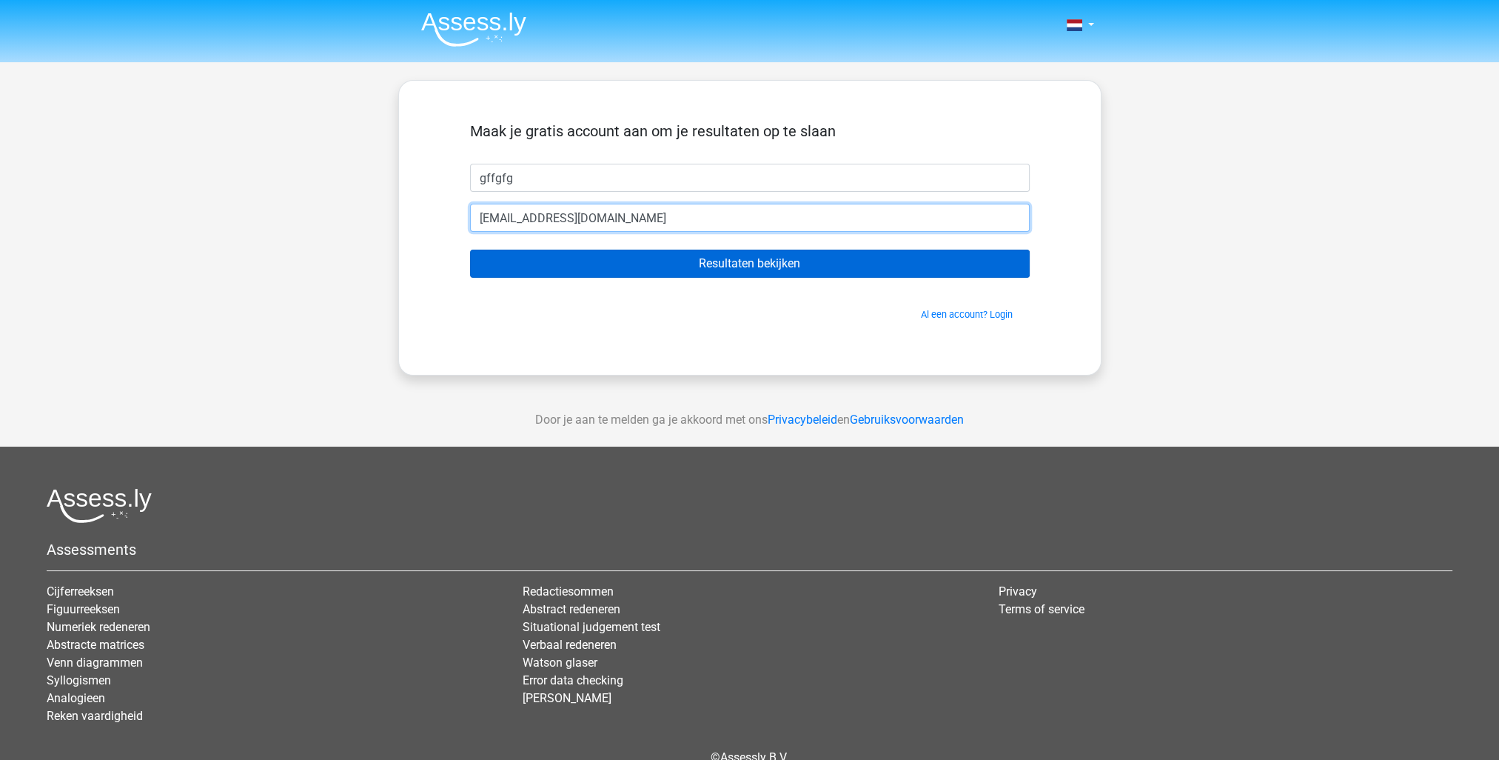
type input "vjmimovlfszomzvtar@nespf.com"
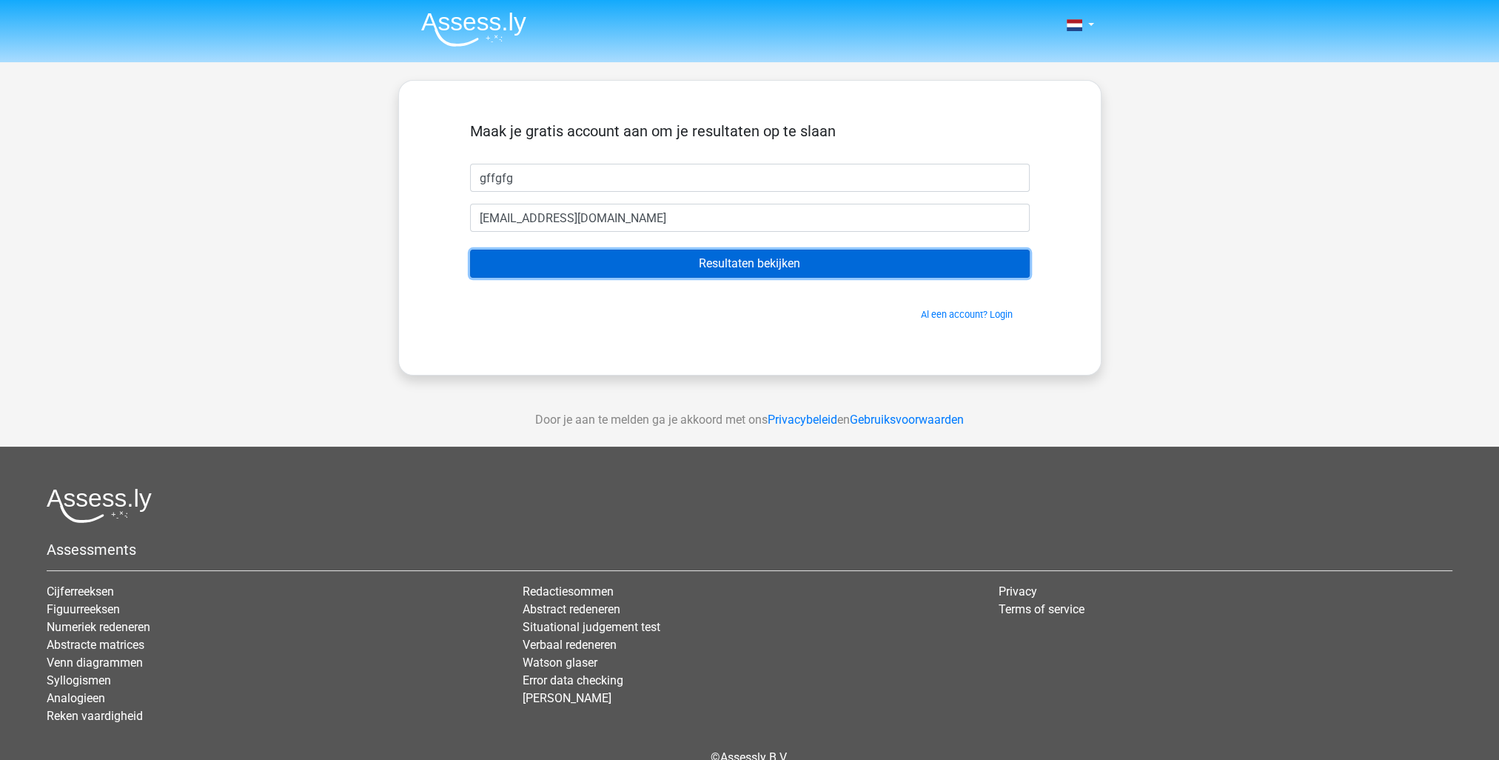
click at [608, 258] on input "Resultaten bekijken" at bounding box center [750, 264] width 560 height 28
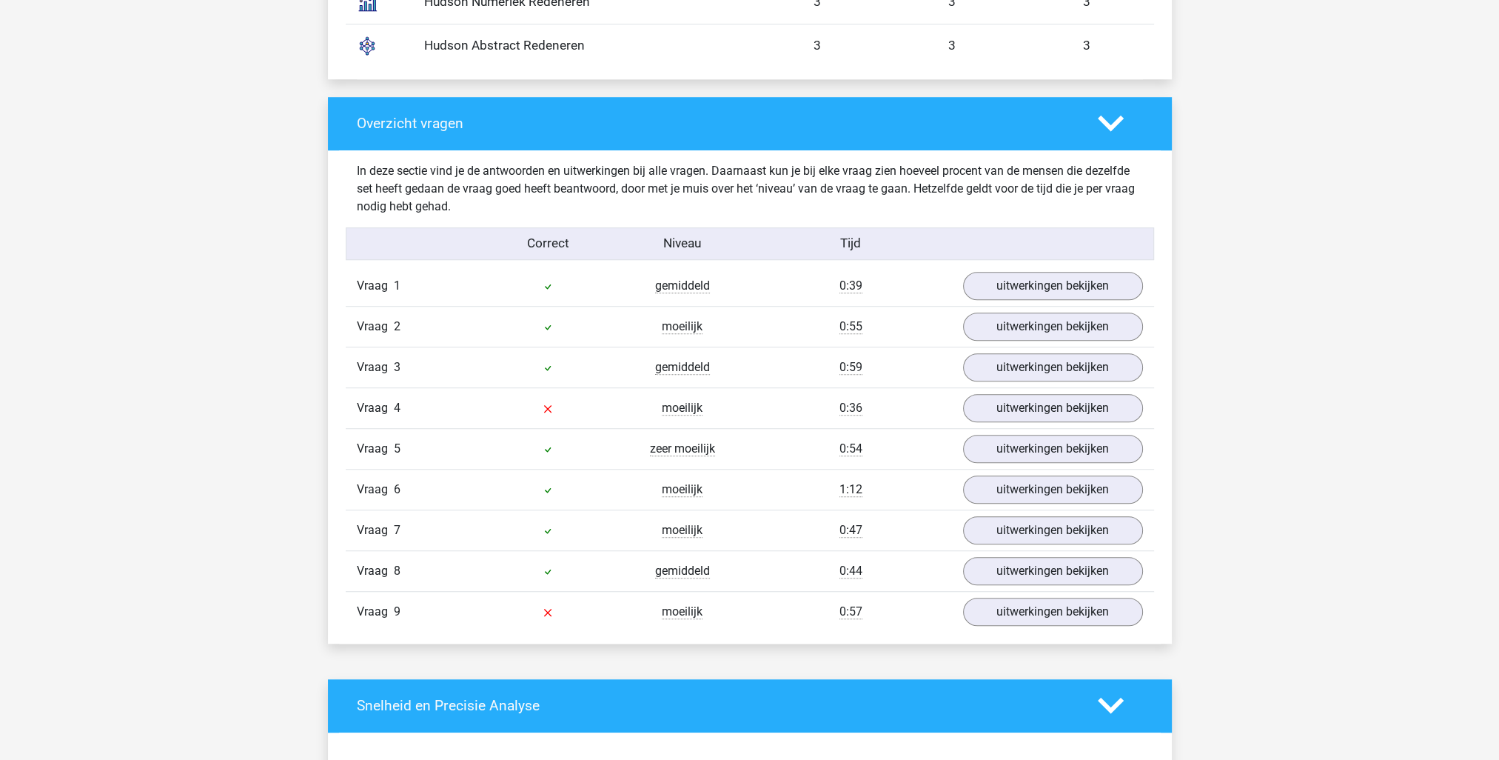
scroll to position [1407, 0]
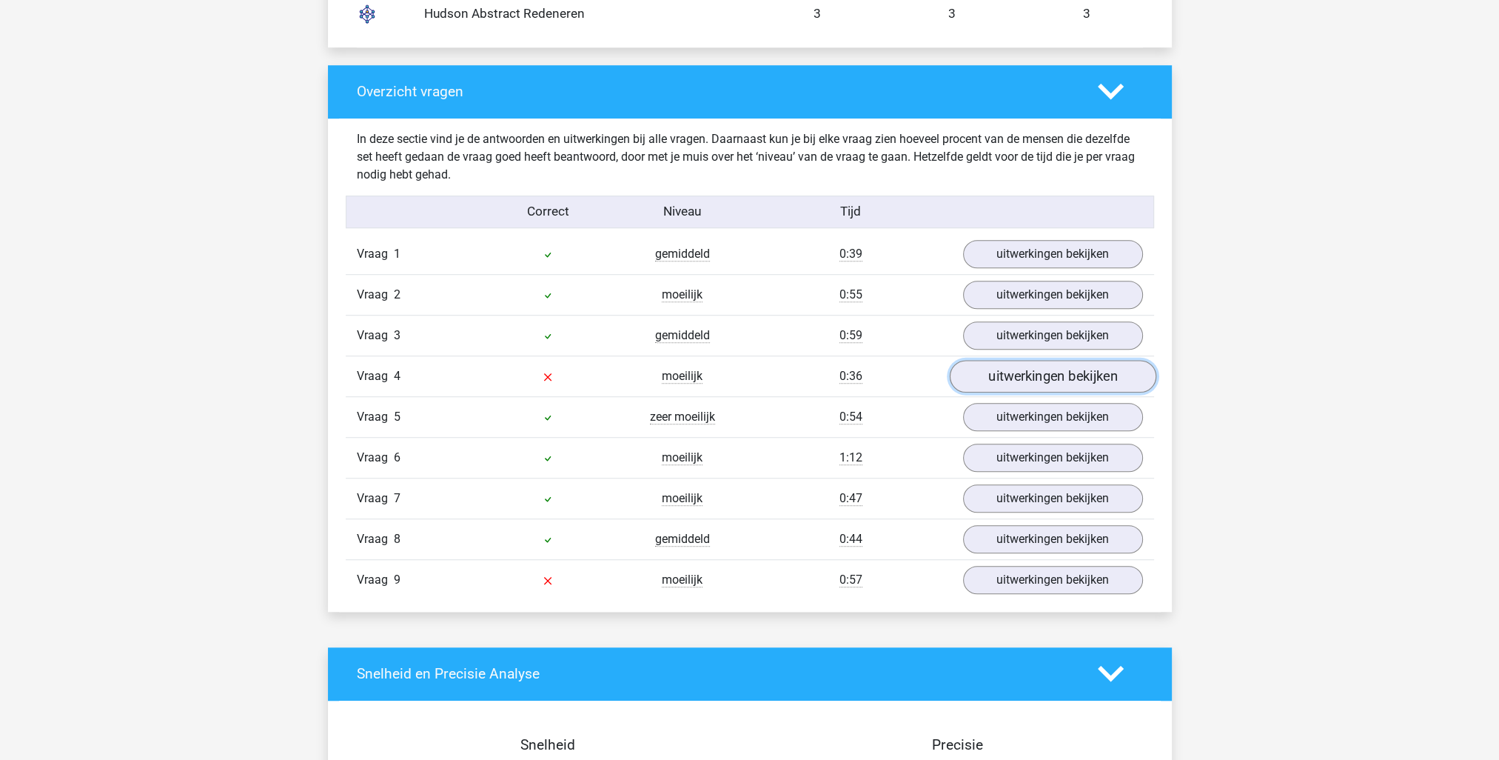
click at [1054, 371] on link "uitwerkingen bekijken" at bounding box center [1052, 376] width 207 height 33
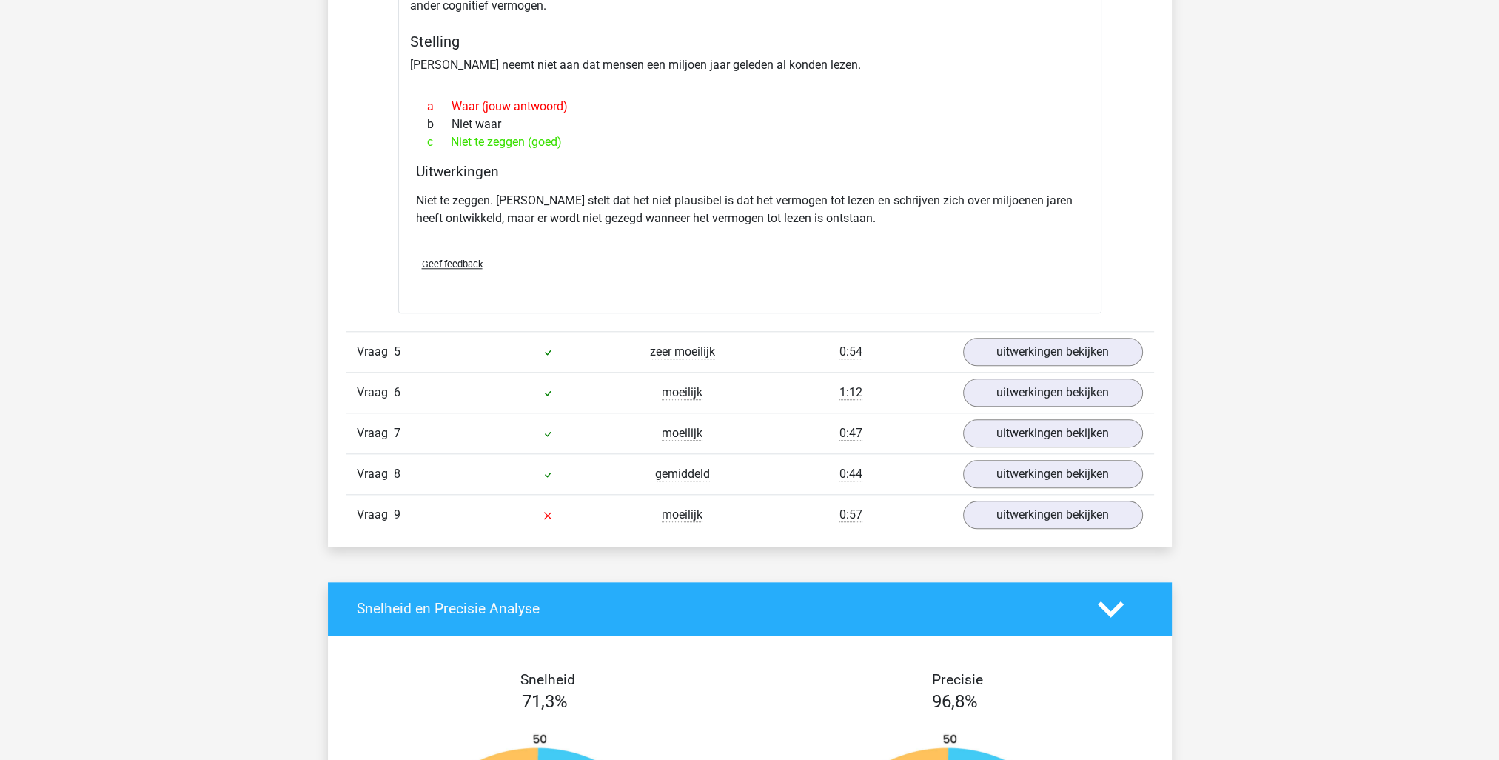
scroll to position [1999, 0]
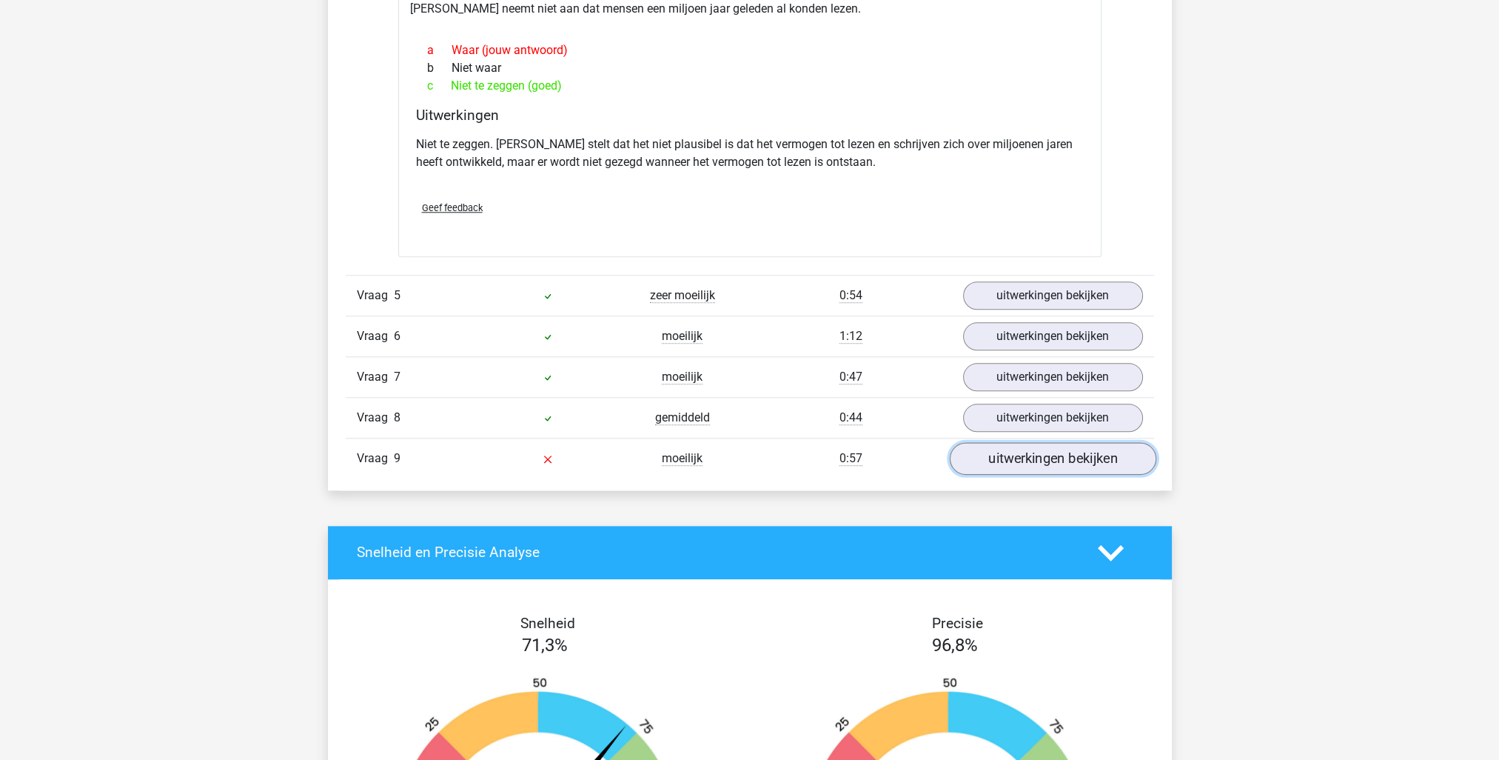
click at [1022, 443] on link "uitwerkingen bekijken" at bounding box center [1052, 458] width 207 height 33
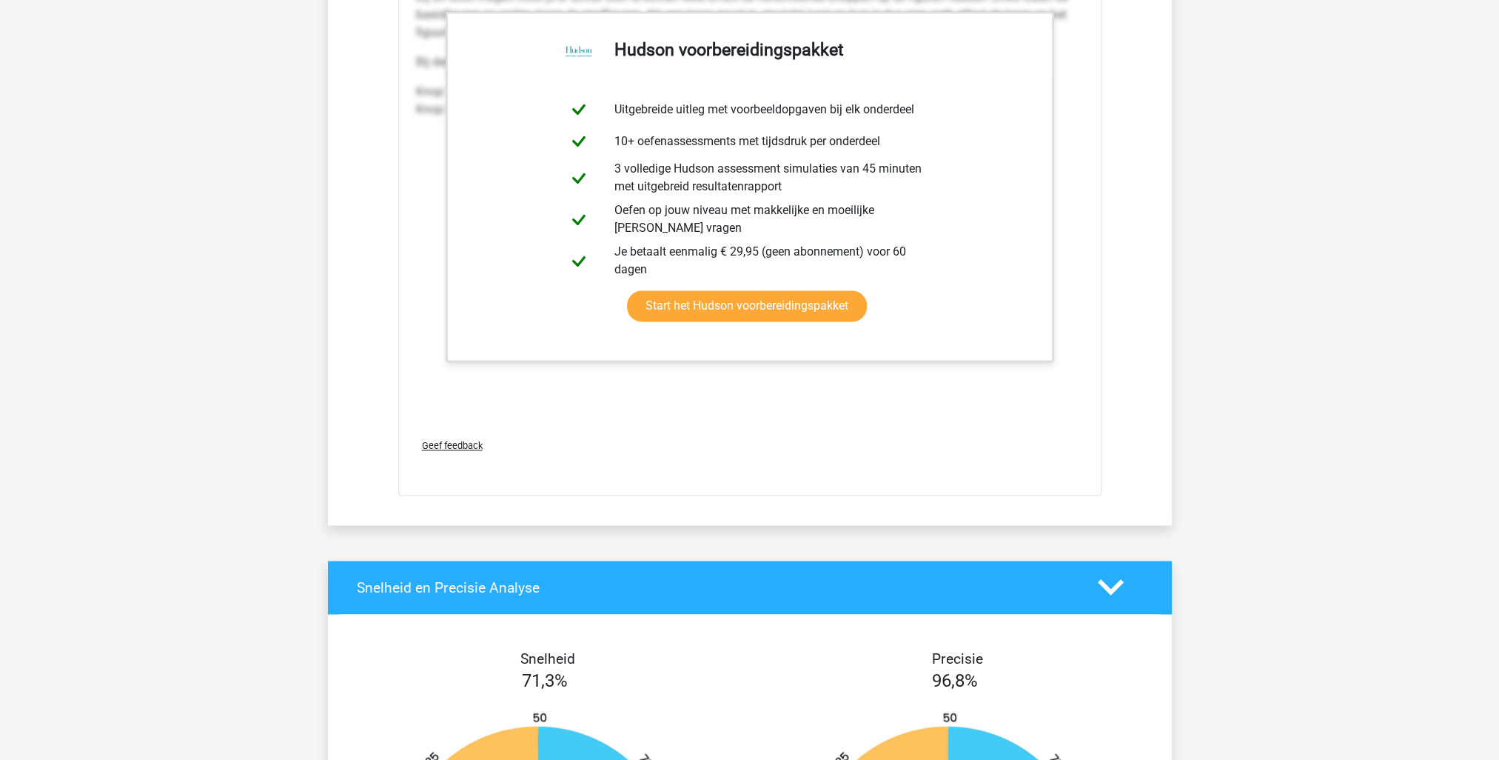
scroll to position [3184, 0]
